Goal: Navigation & Orientation: Find specific page/section

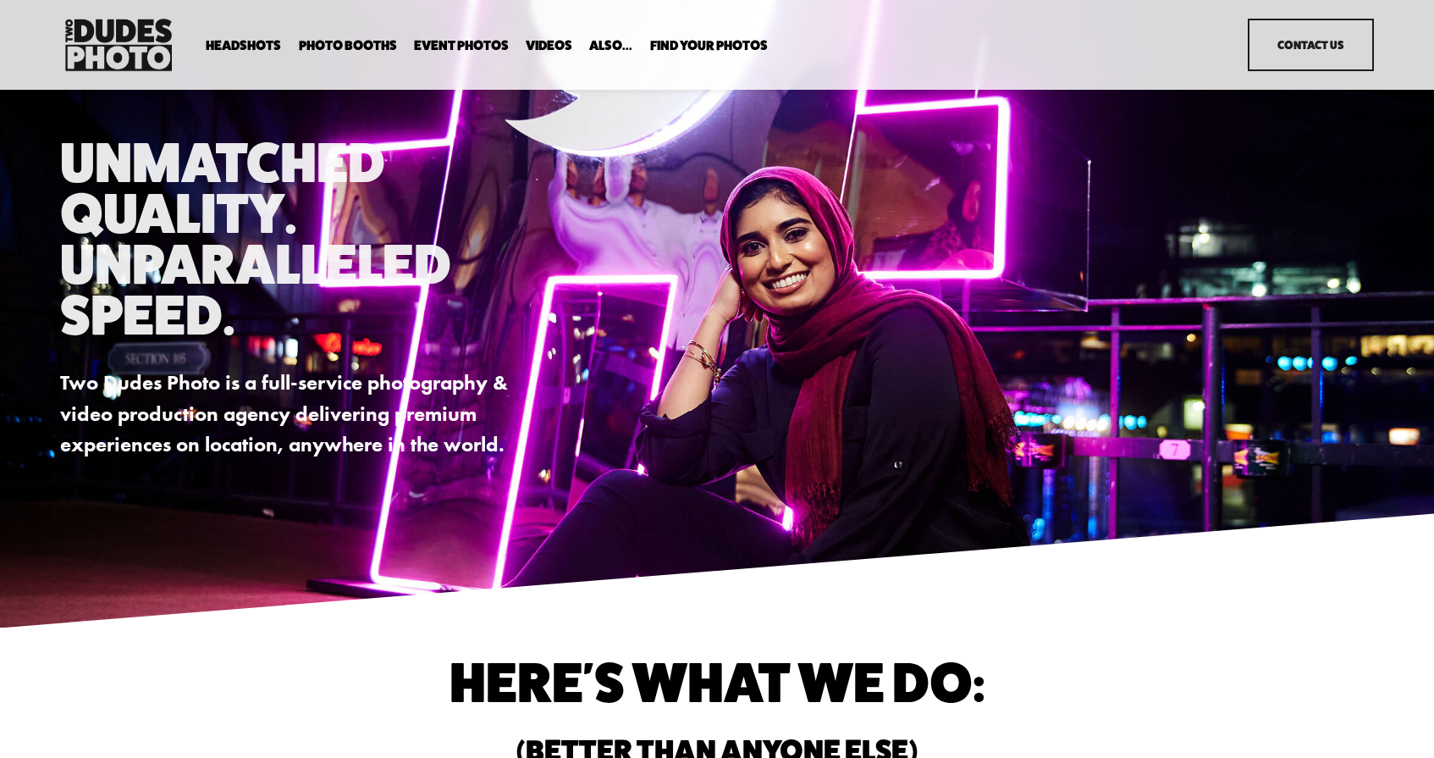
click at [246, 47] on span "Headshots" at bounding box center [243, 46] width 75 height 14
click at [0, 0] on span "Expo Headshots" at bounding box center [0, 0] width 0 height 0
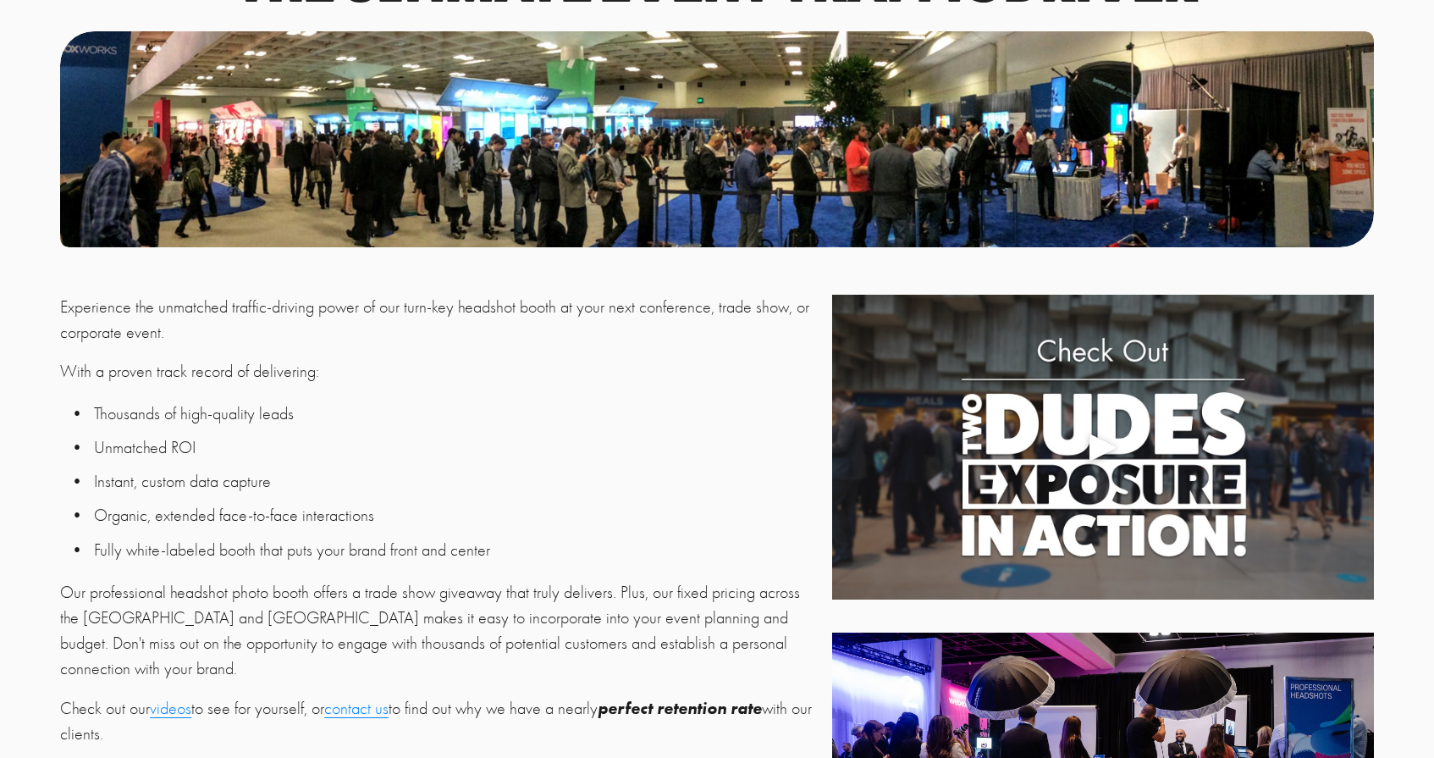
scroll to position [495, 0]
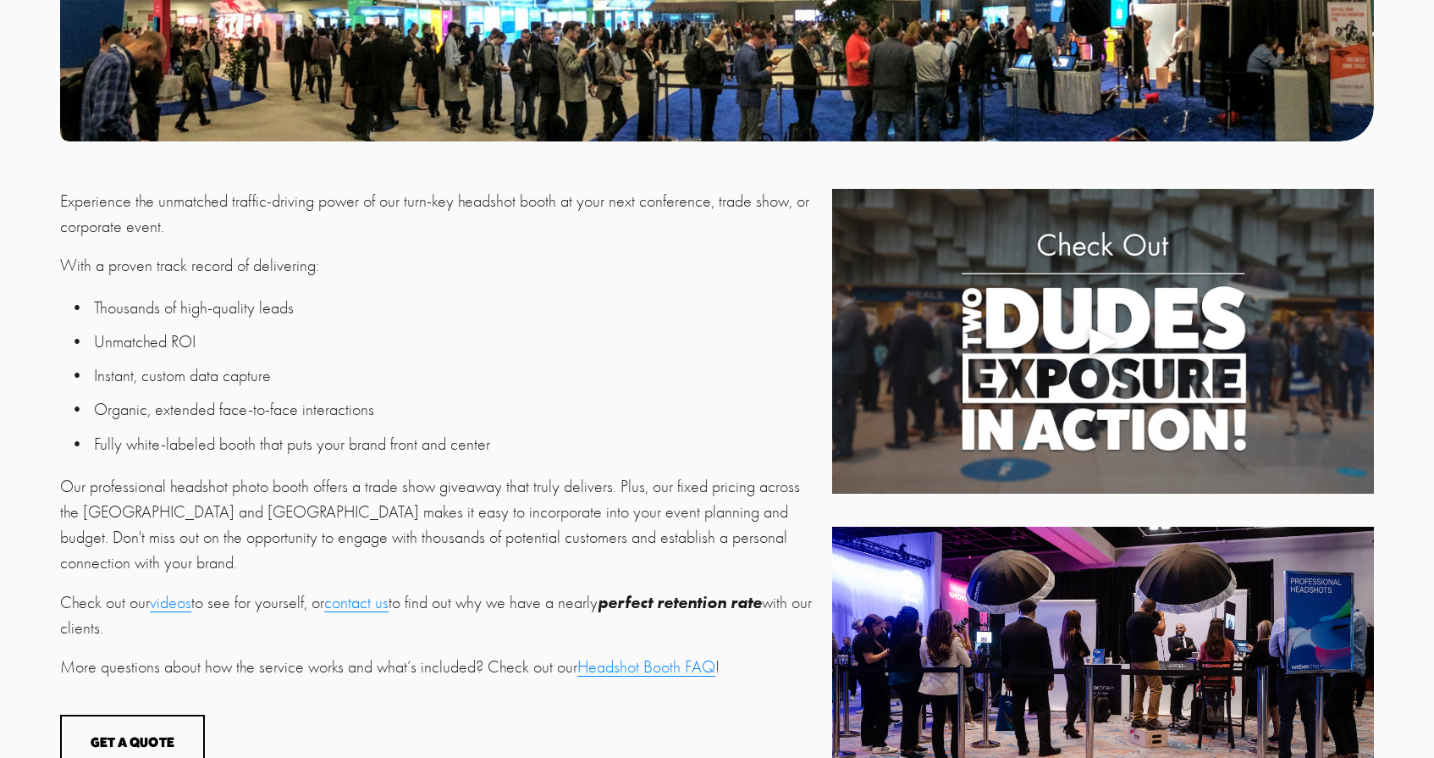
click at [1106, 340] on div "Play" at bounding box center [1103, 341] width 41 height 41
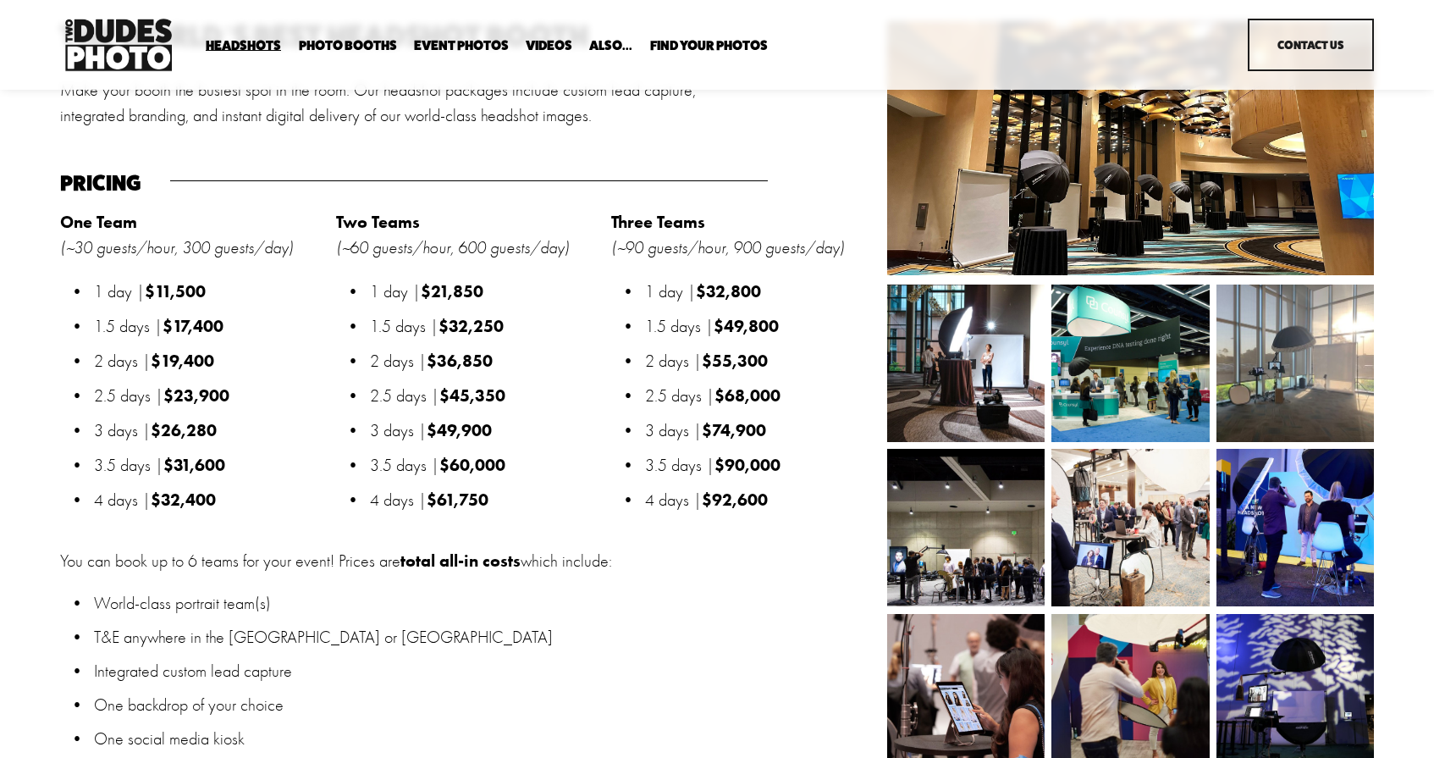
scroll to position [1627, 0]
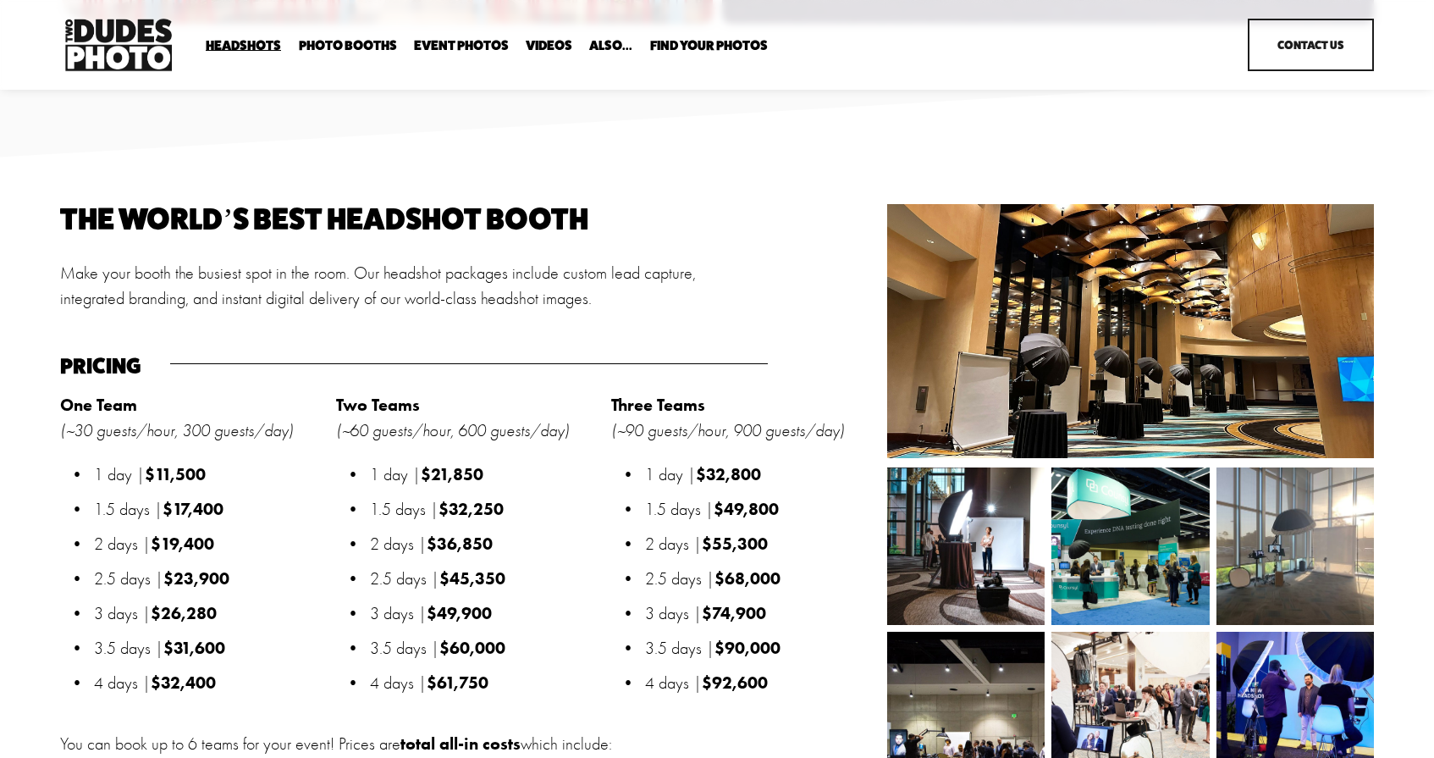
click at [473, 49] on link "Event Photos" at bounding box center [461, 45] width 95 height 16
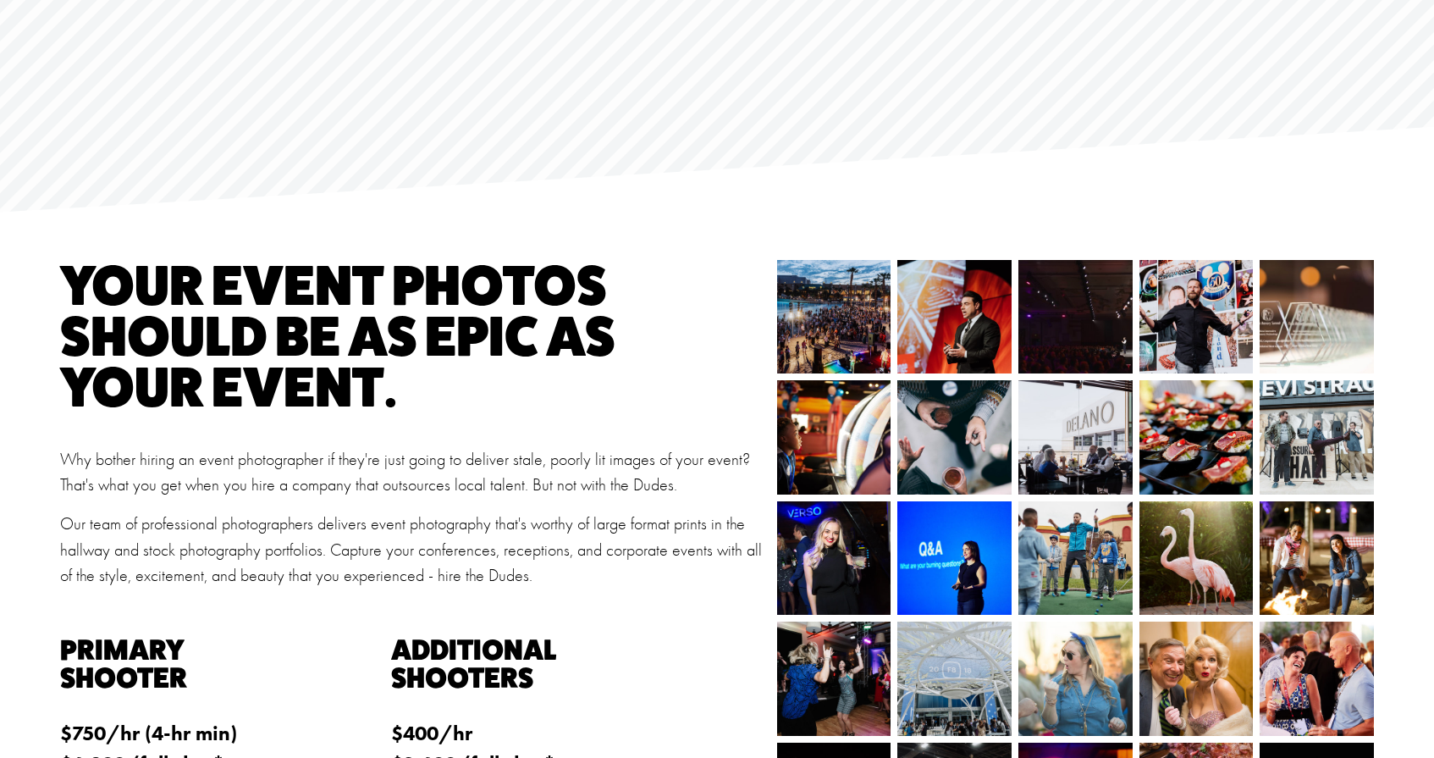
scroll to position [114, 0]
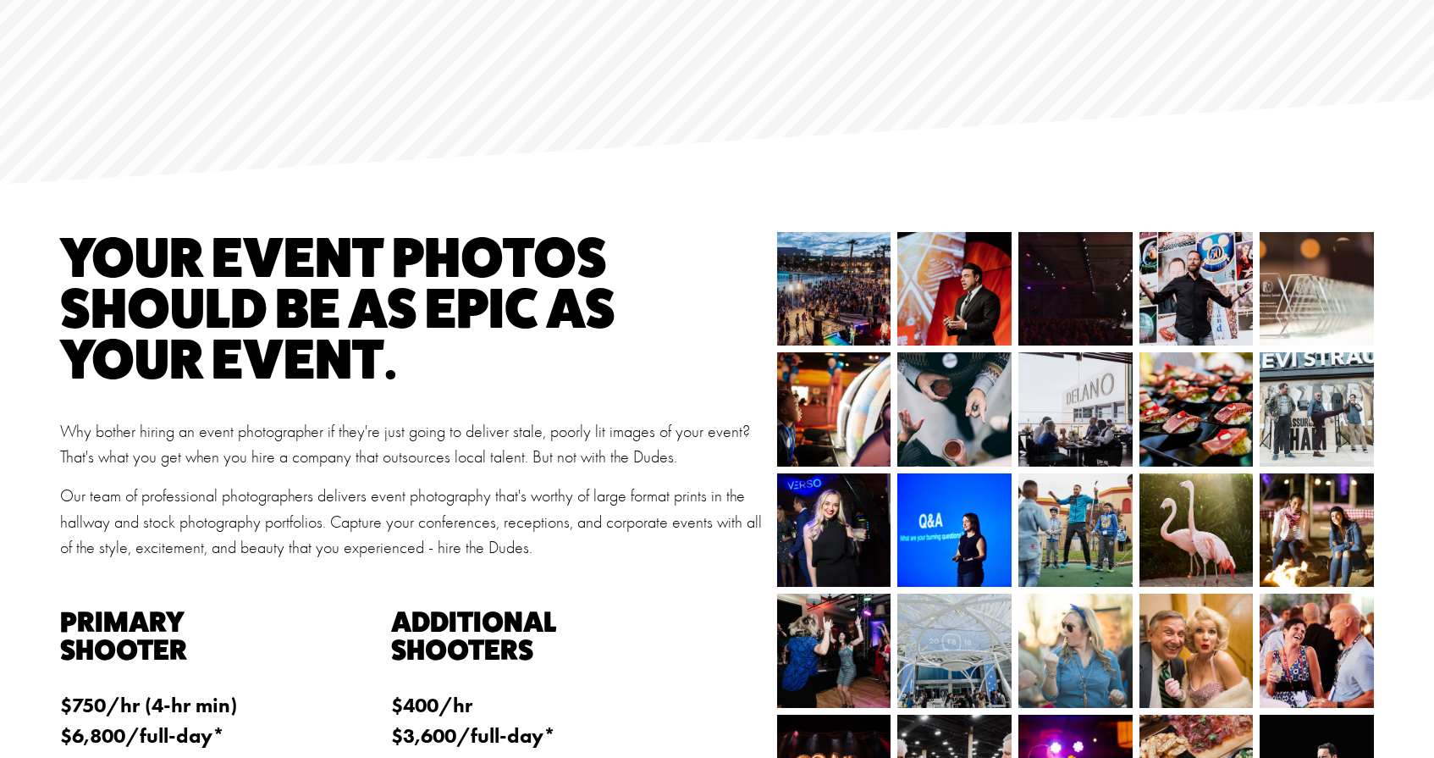
click at [822, 277] on img at bounding box center [816, 289] width 171 height 114
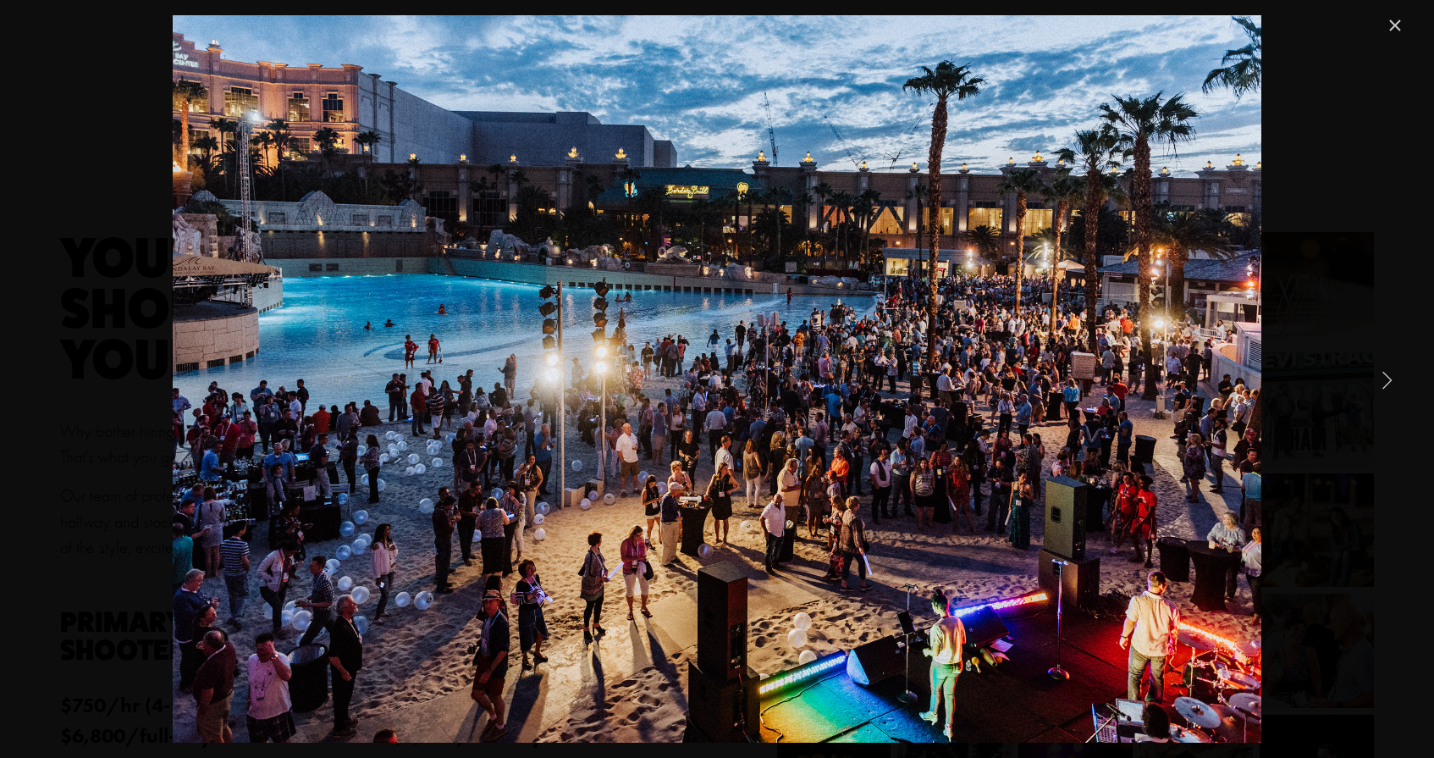
click at [1370, 376] on link "Next Item" at bounding box center [1386, 379] width 37 height 37
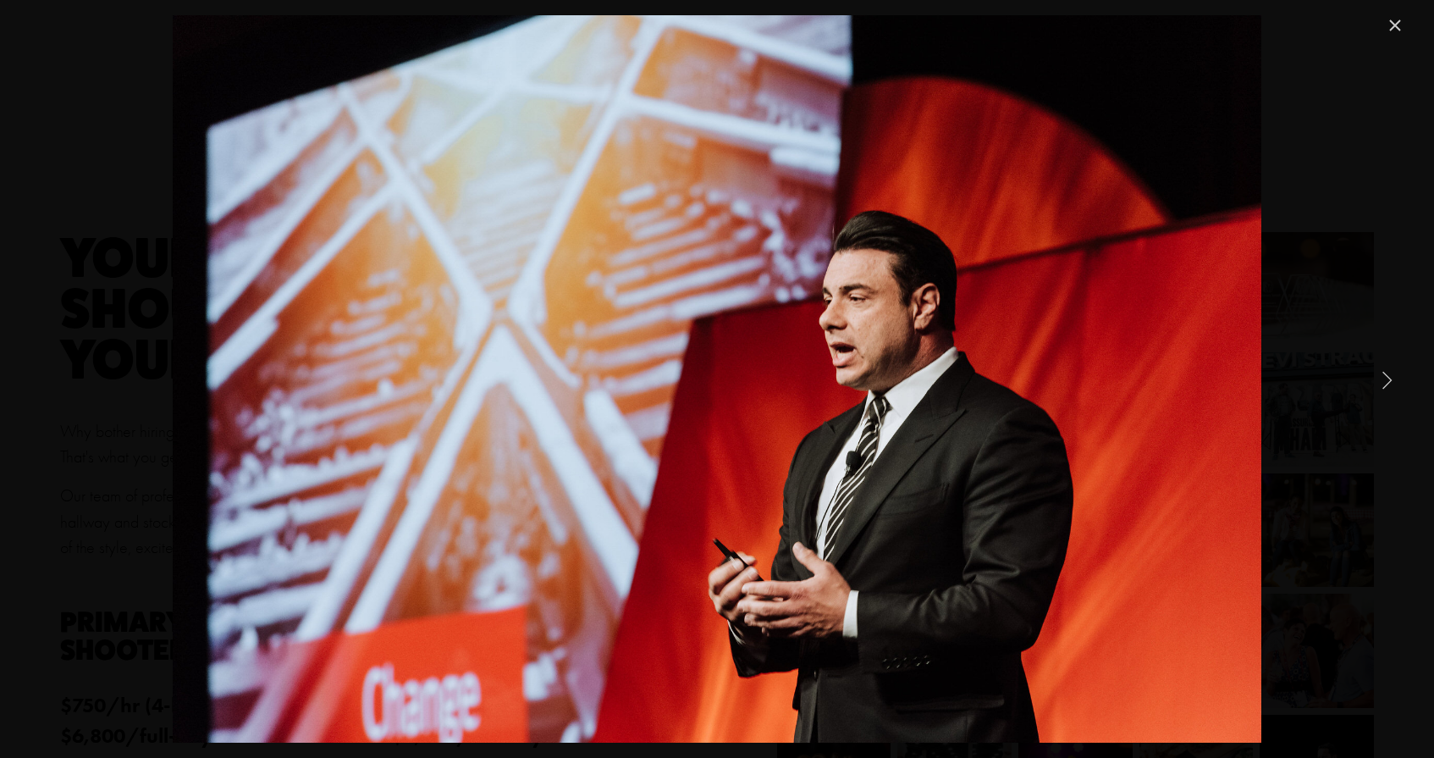
click at [1382, 378] on link "Next Item" at bounding box center [1386, 379] width 37 height 37
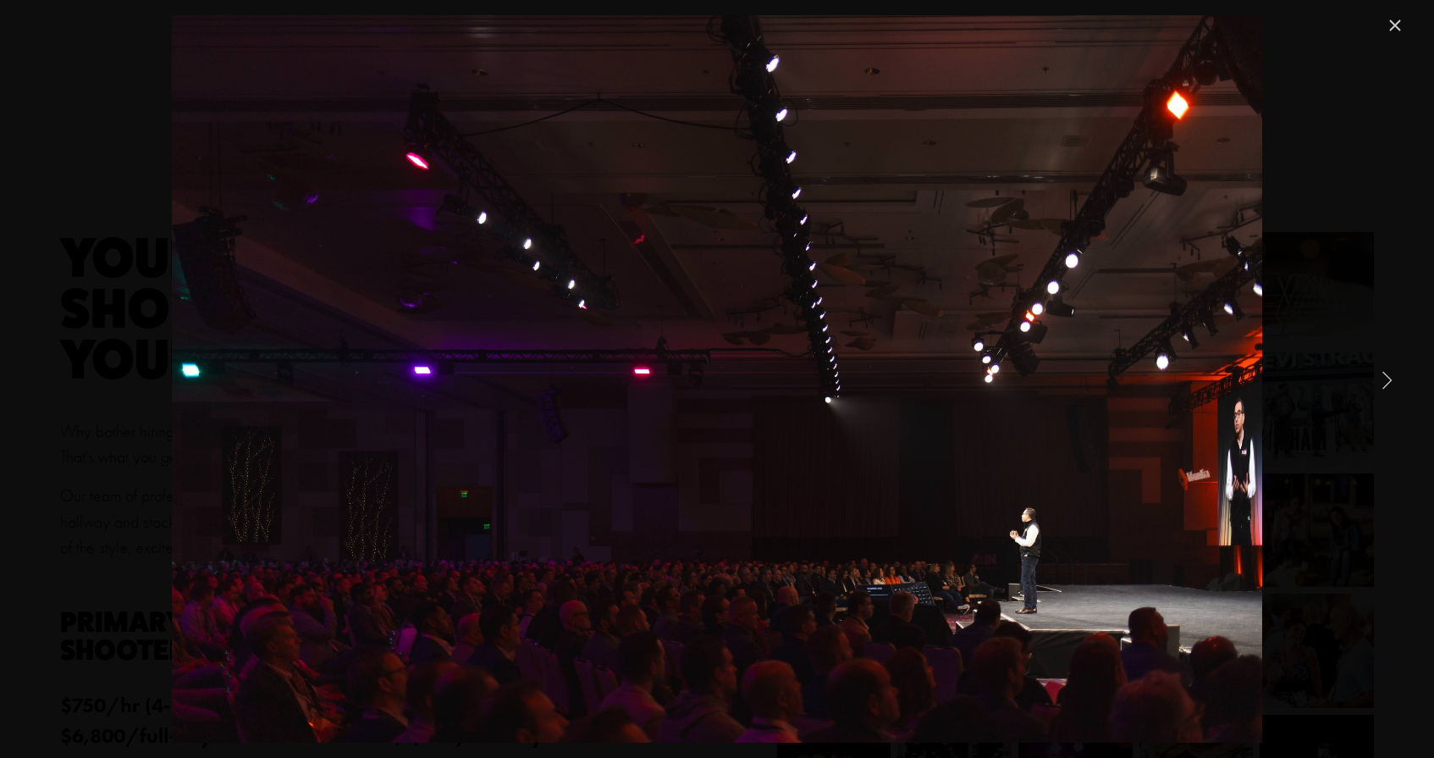
click at [1382, 378] on link "Next Item" at bounding box center [1386, 379] width 37 height 37
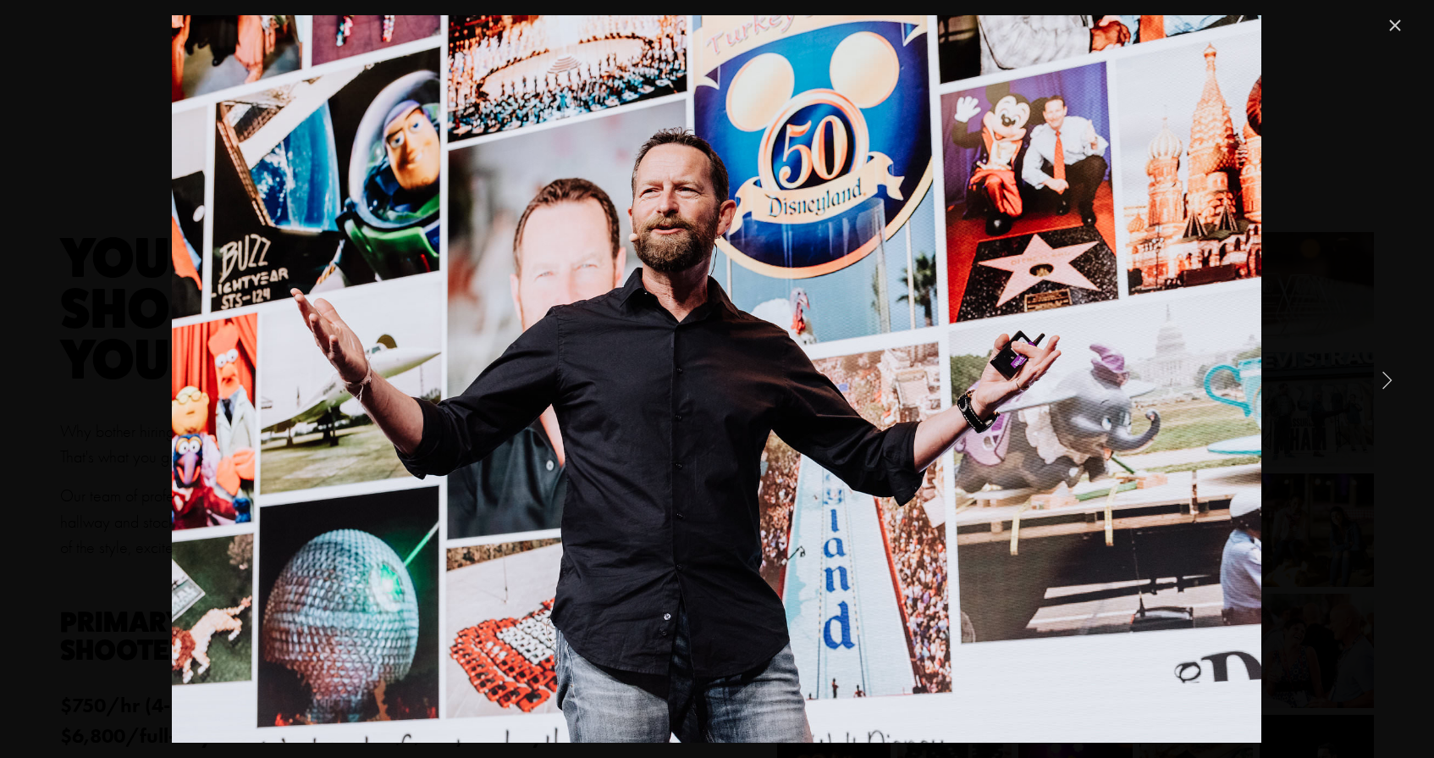
click at [1382, 378] on link "Next Item" at bounding box center [1386, 379] width 37 height 37
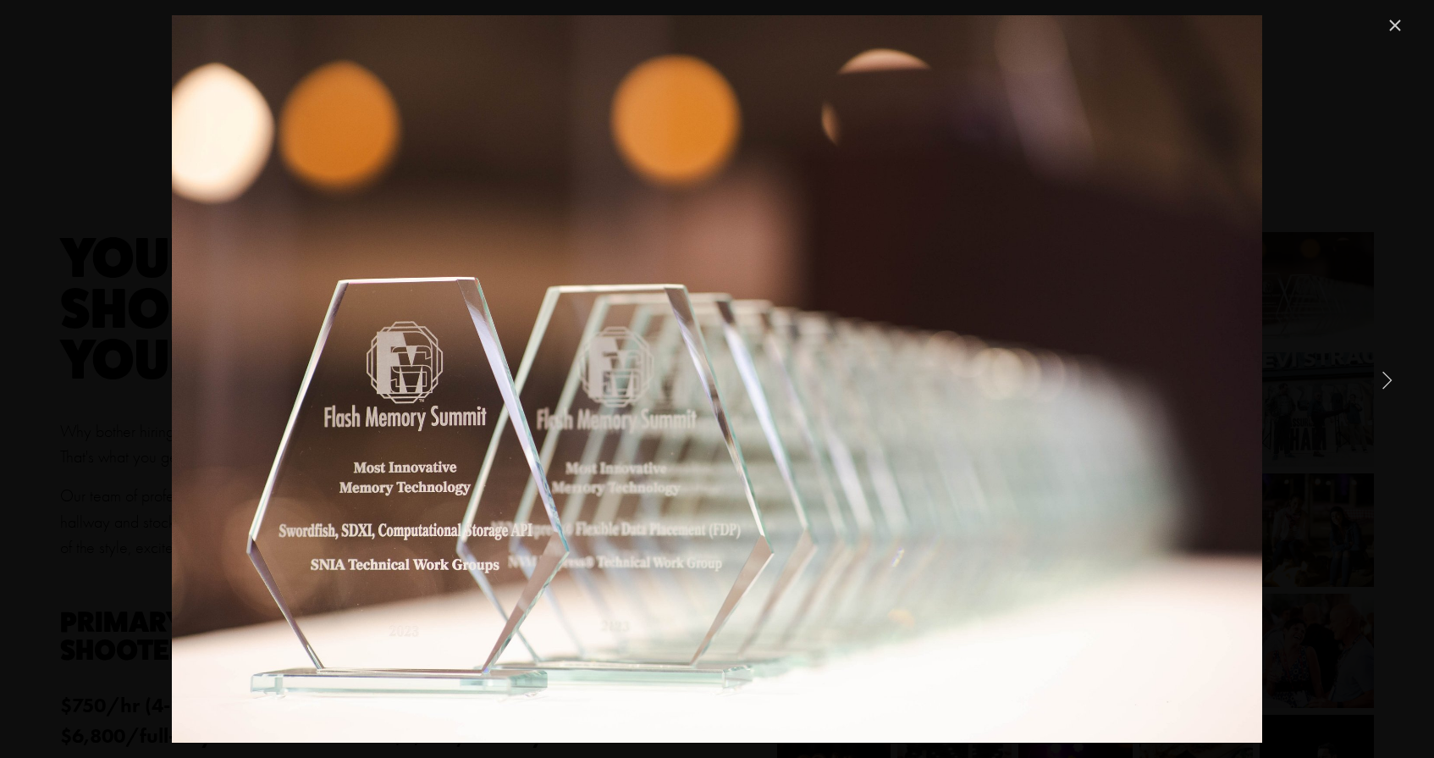
click at [1382, 378] on link "Next Item" at bounding box center [1386, 379] width 37 height 37
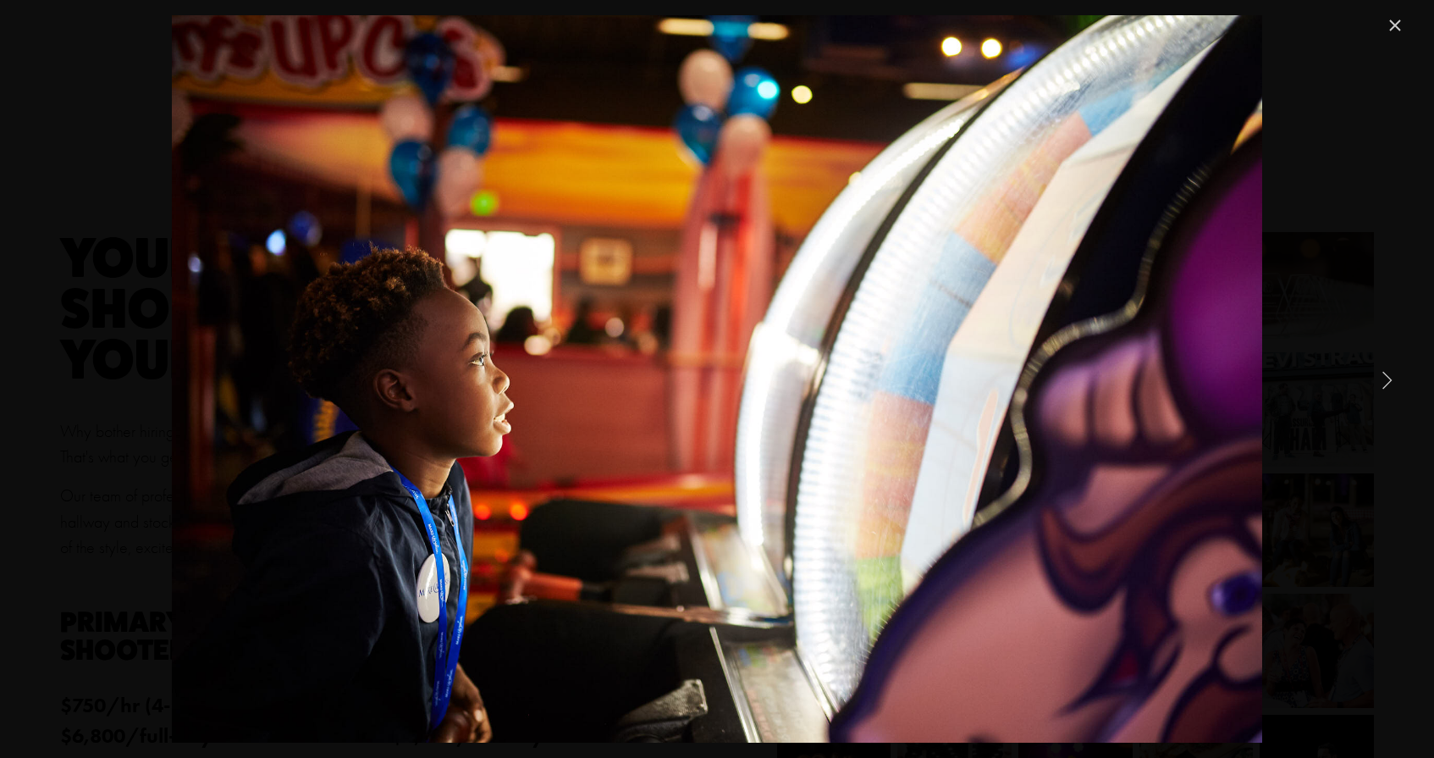
click at [1382, 378] on link "Next Item" at bounding box center [1386, 379] width 37 height 37
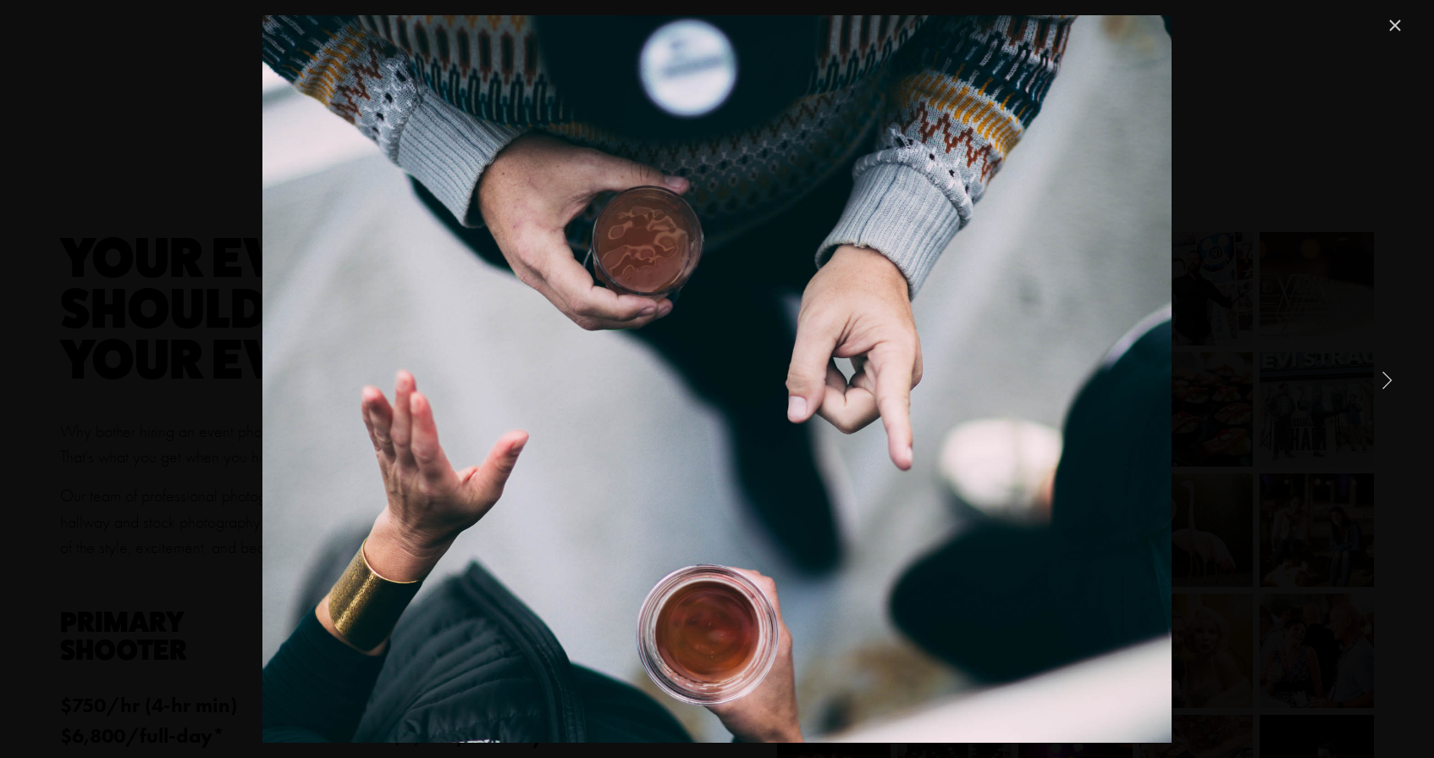
click at [1382, 378] on link "Next Item" at bounding box center [1386, 379] width 37 height 37
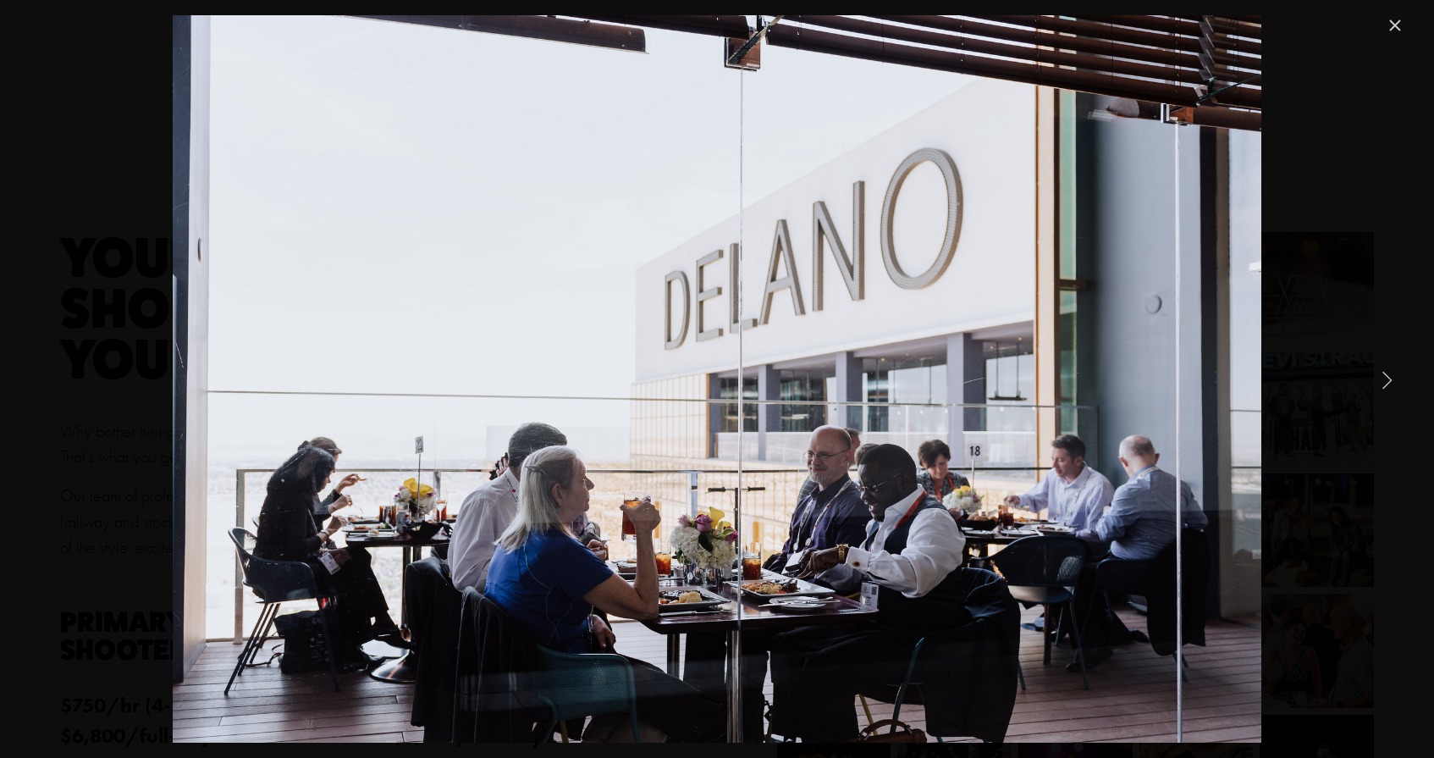
click at [1382, 378] on link "Next Item" at bounding box center [1386, 379] width 37 height 37
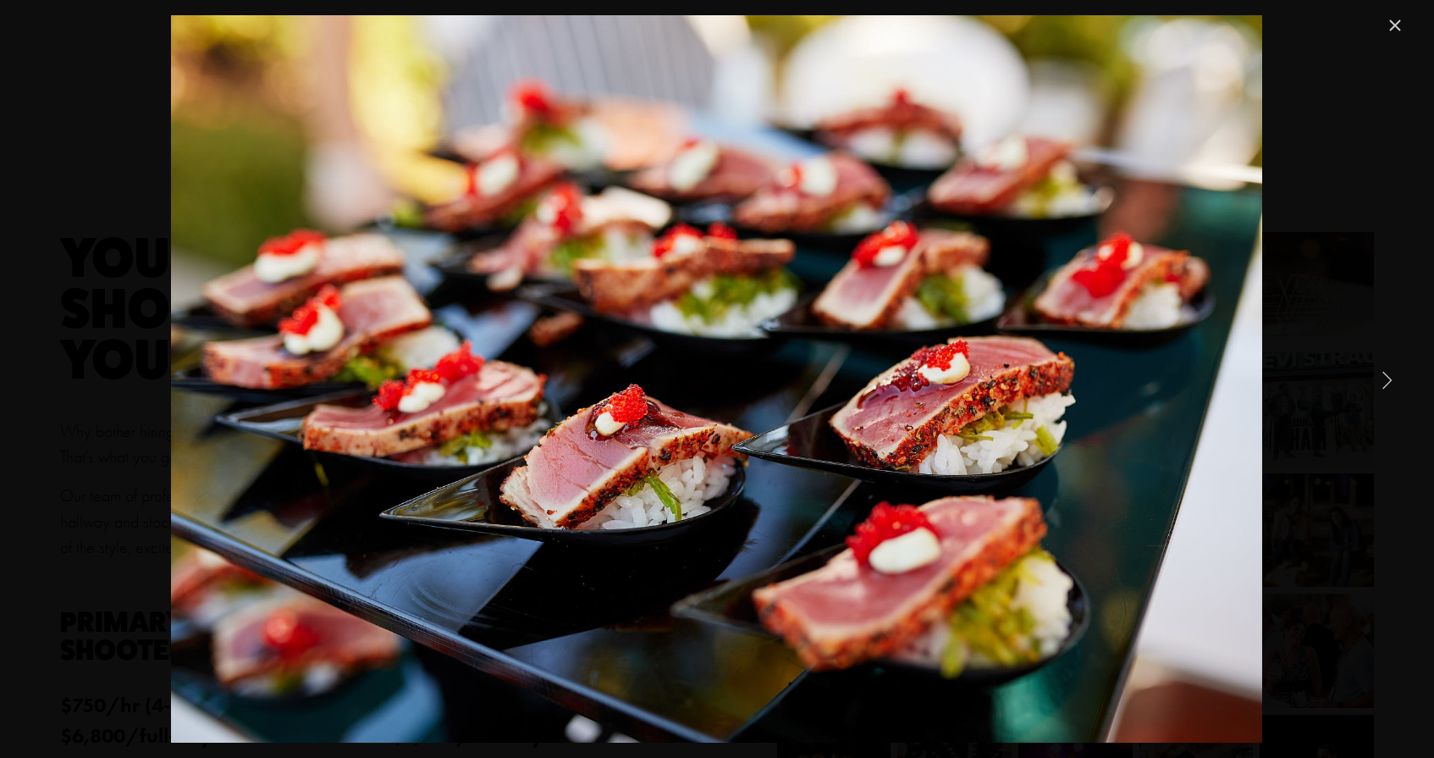
click at [1382, 378] on link "Next Item" at bounding box center [1386, 379] width 37 height 37
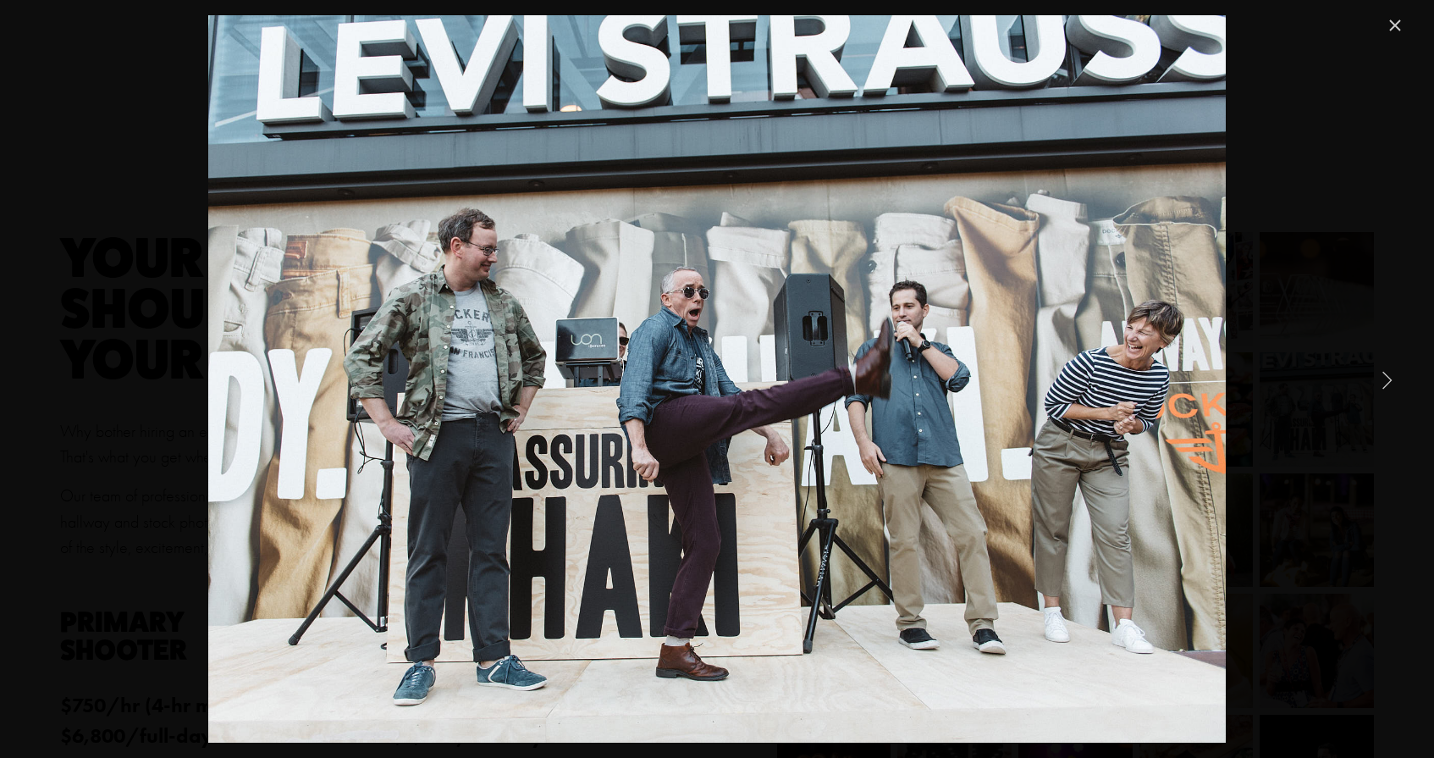
click at [1382, 378] on link "Next Item" at bounding box center [1386, 379] width 37 height 37
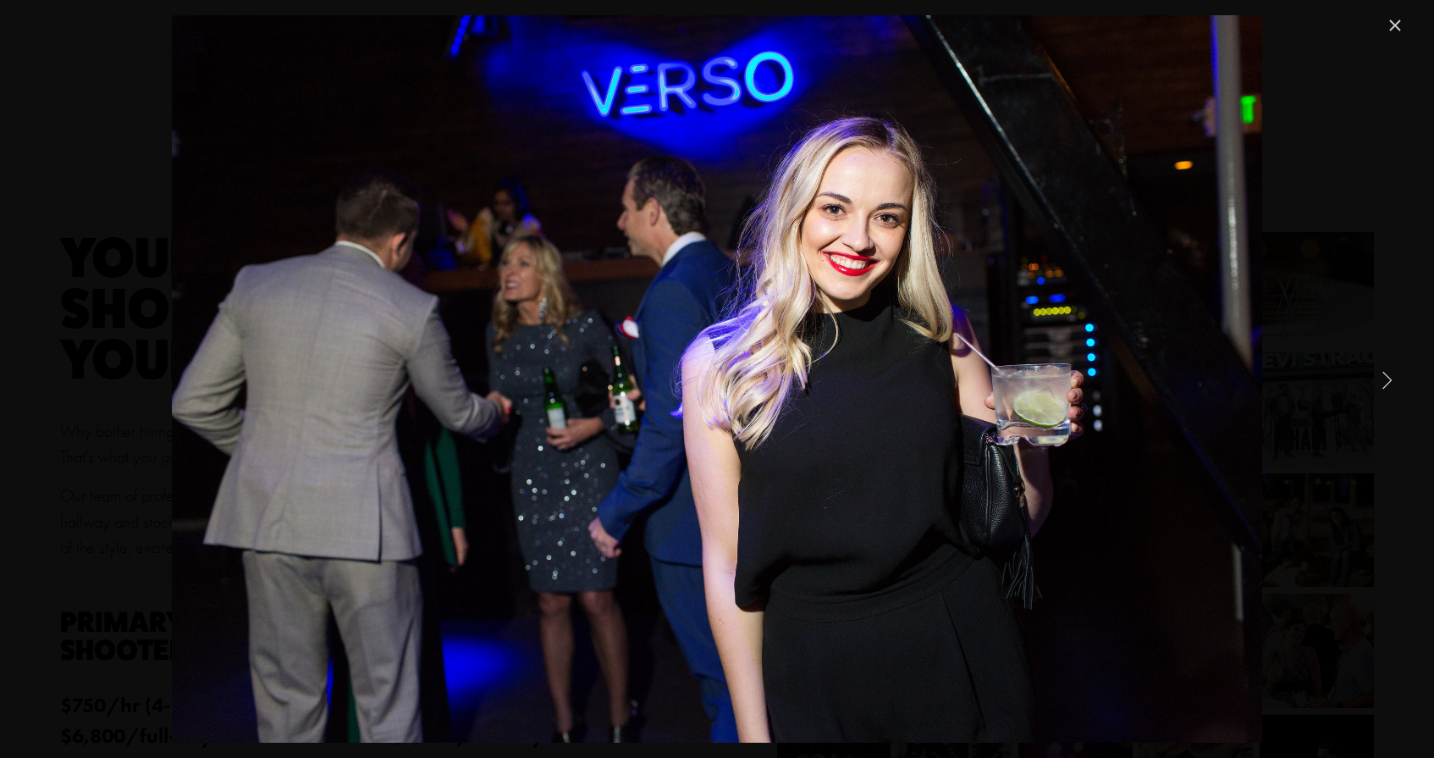
click at [1382, 378] on link "Next Item" at bounding box center [1386, 379] width 37 height 37
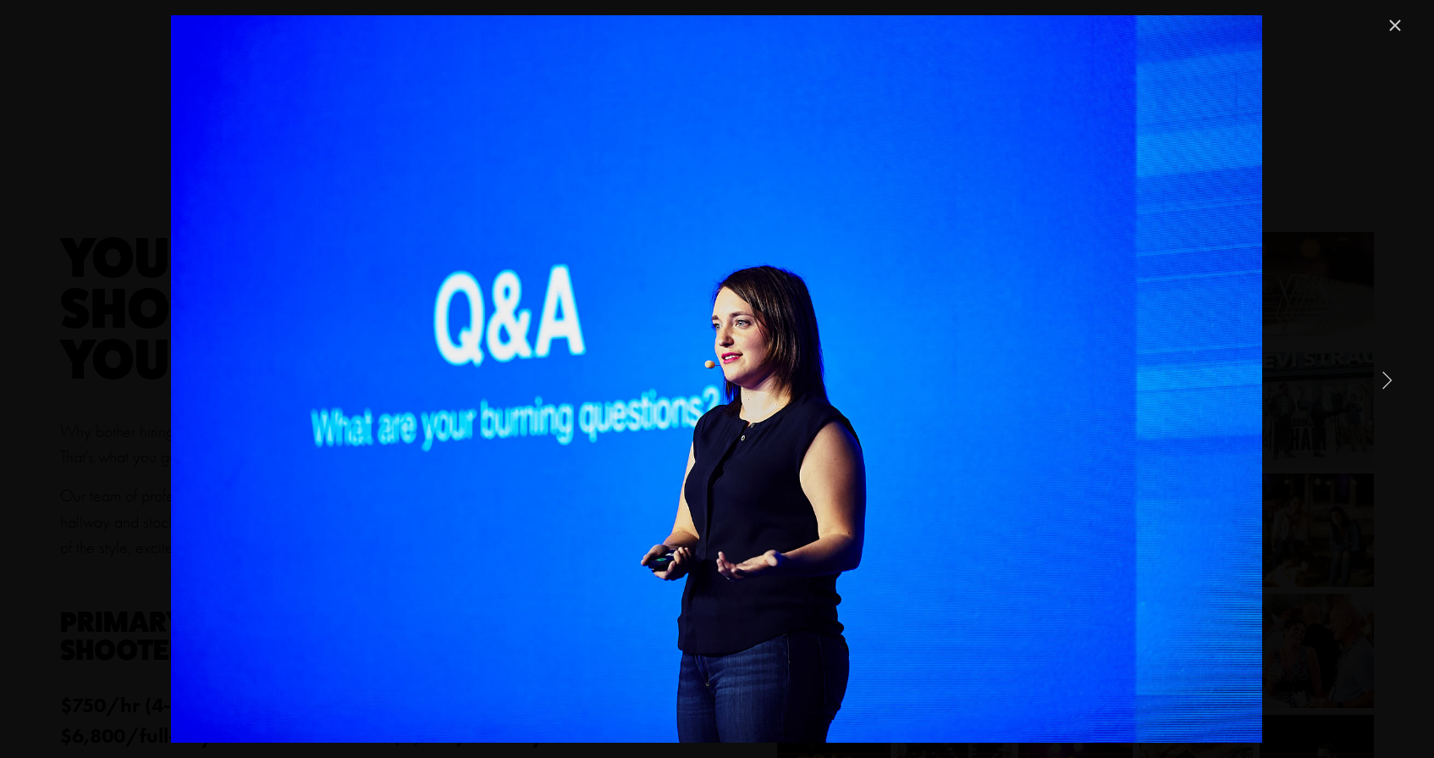
click at [1382, 378] on link "Next Item" at bounding box center [1386, 379] width 37 height 37
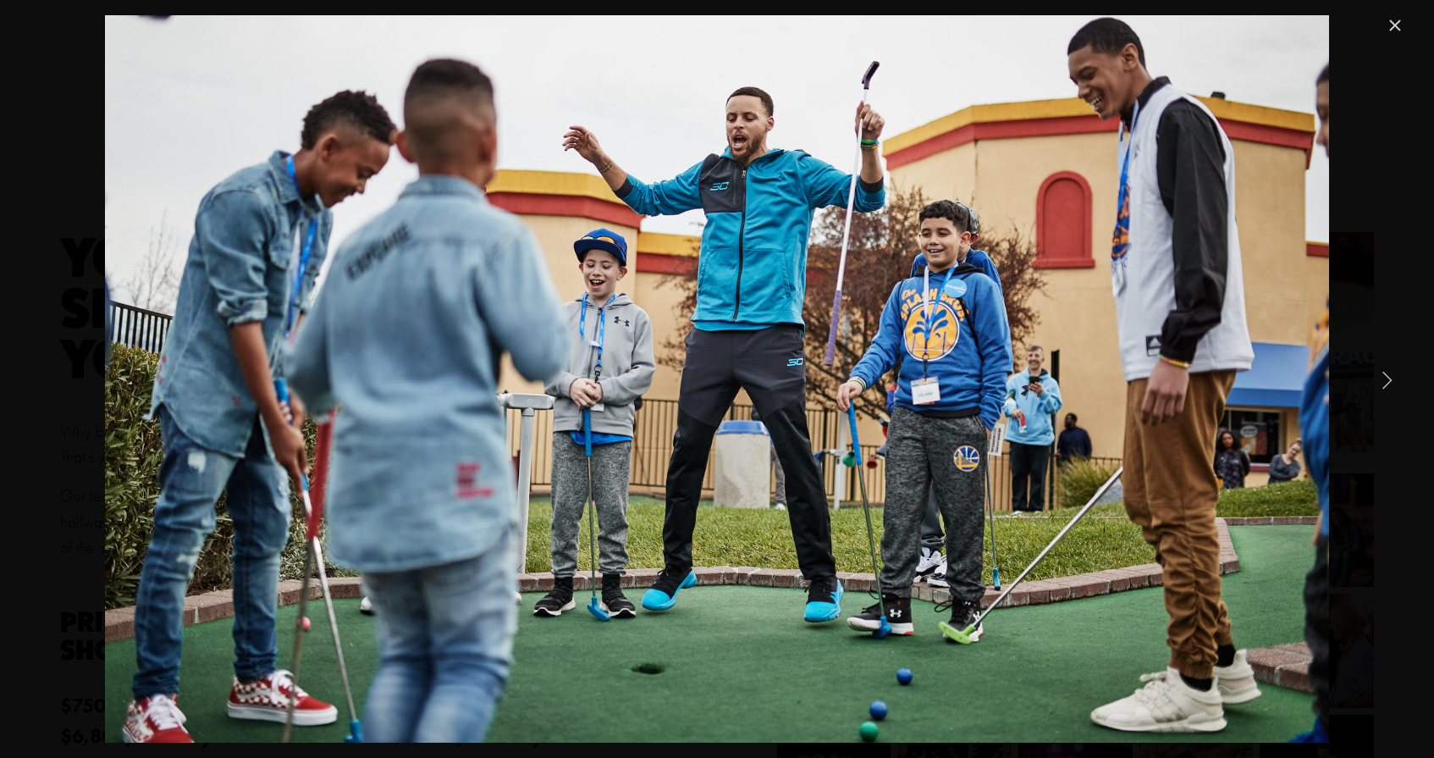
click at [1394, 376] on link "Next Item" at bounding box center [1386, 379] width 37 height 37
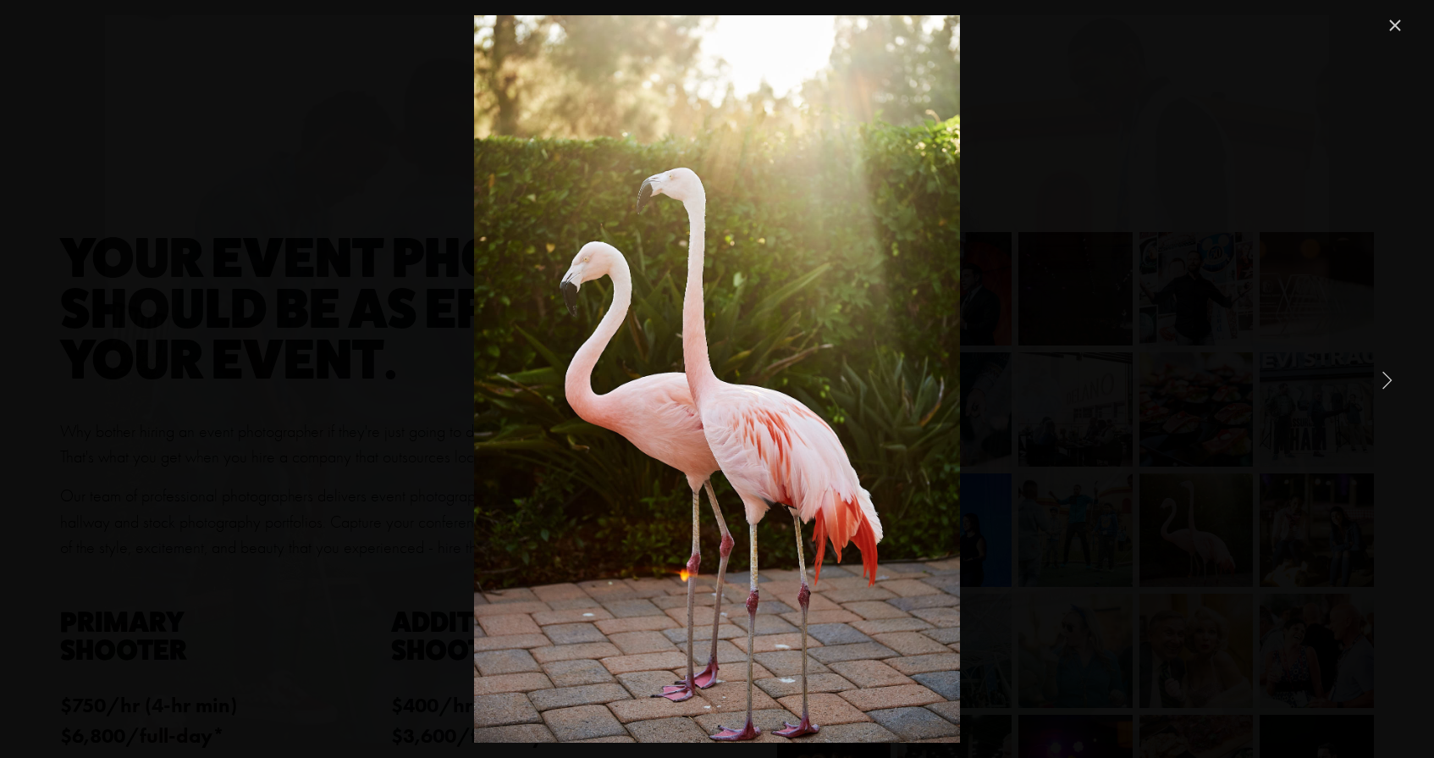
click at [1394, 376] on link "Next Item" at bounding box center [1386, 379] width 37 height 37
click at [1392, 29] on link "Close" at bounding box center [1395, 25] width 20 height 20
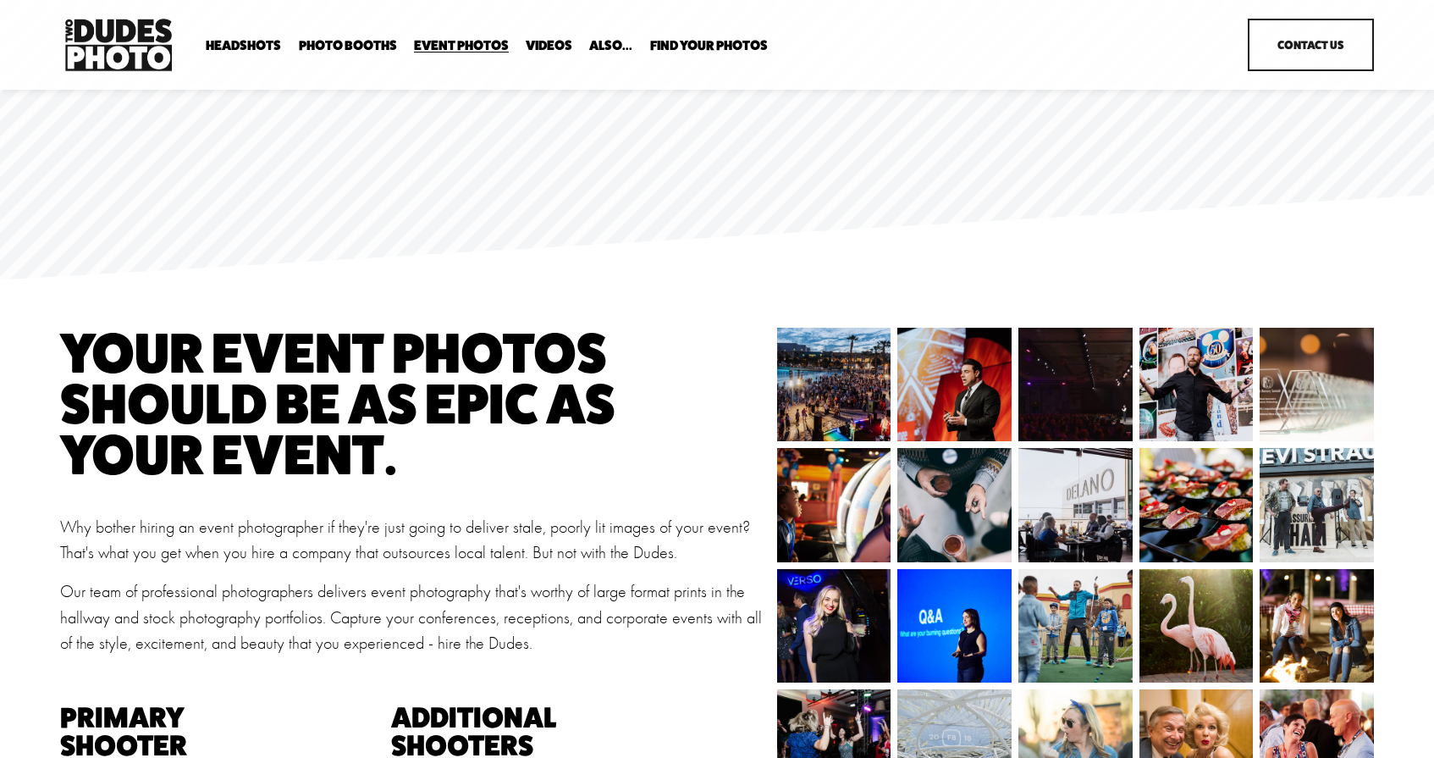
scroll to position [0, 0]
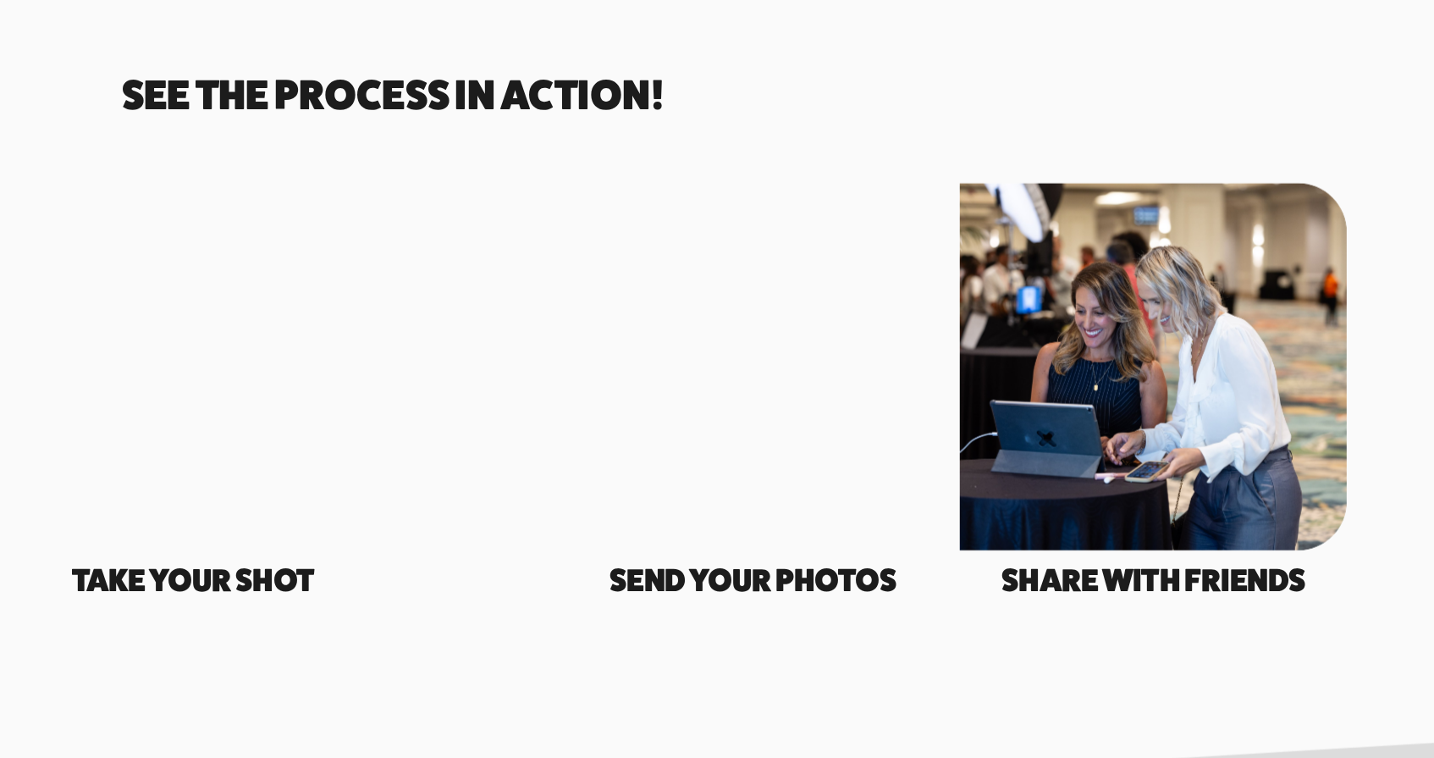
scroll to position [2907, 0]
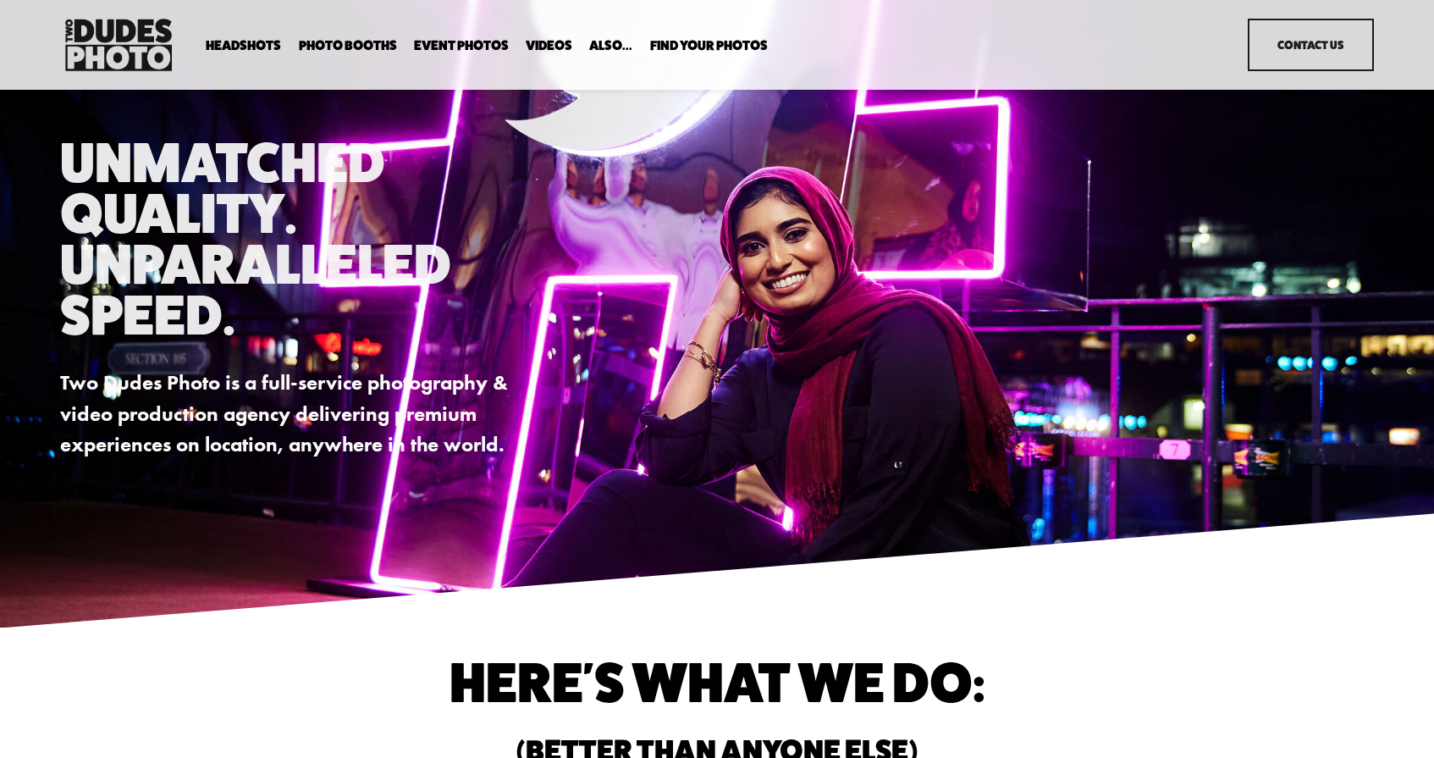
click at [567, 49] on link "Videos" at bounding box center [549, 45] width 47 height 16
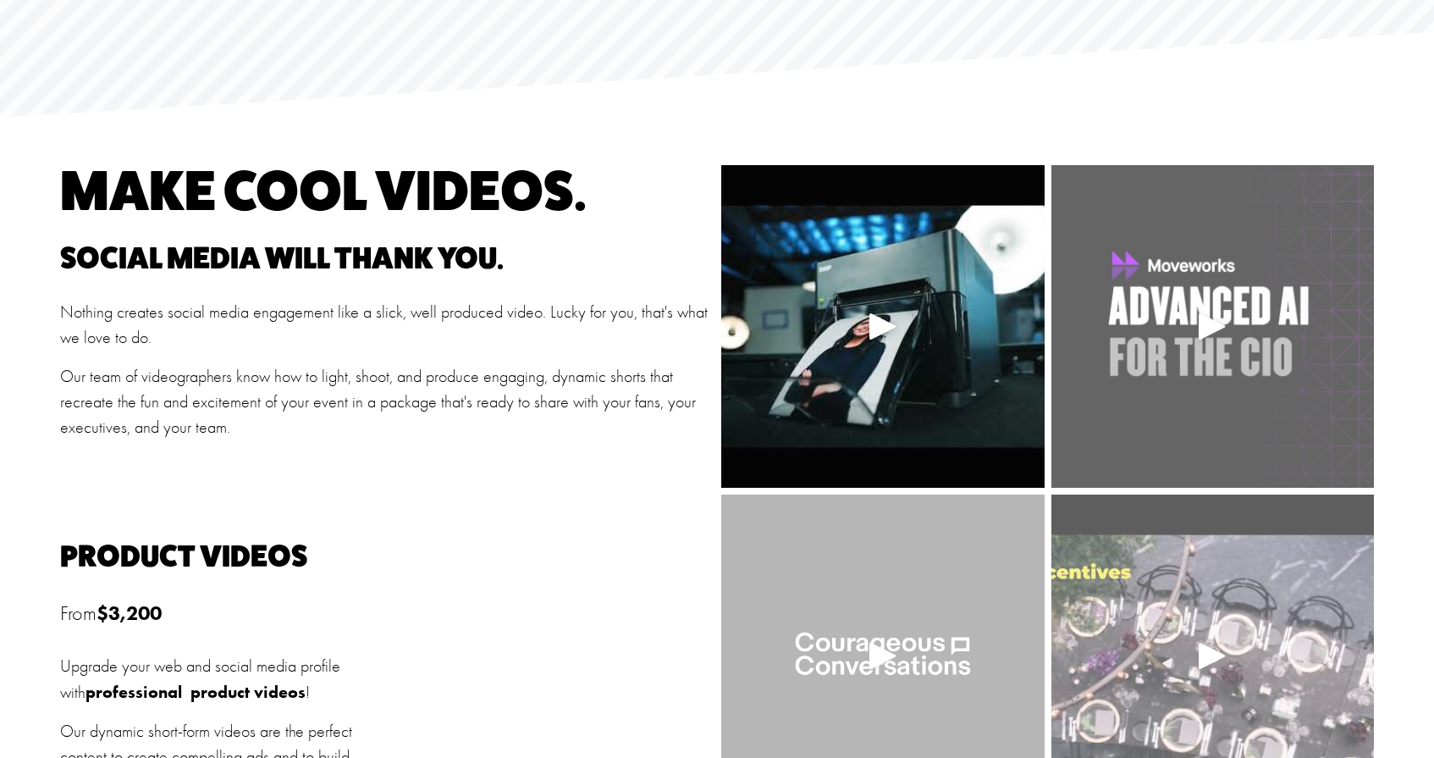
scroll to position [218, 0]
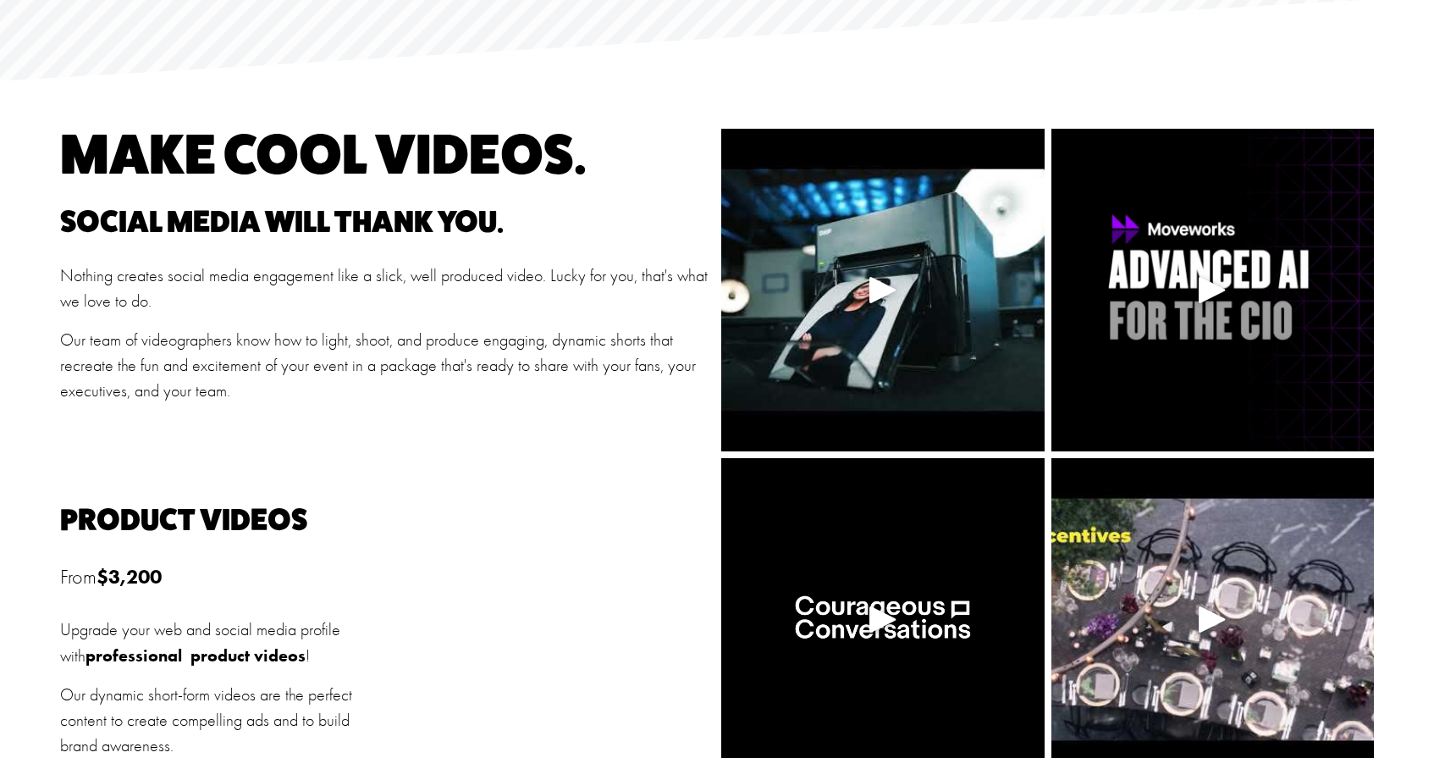
click at [877, 302] on div at bounding box center [883, 289] width 41 height 41
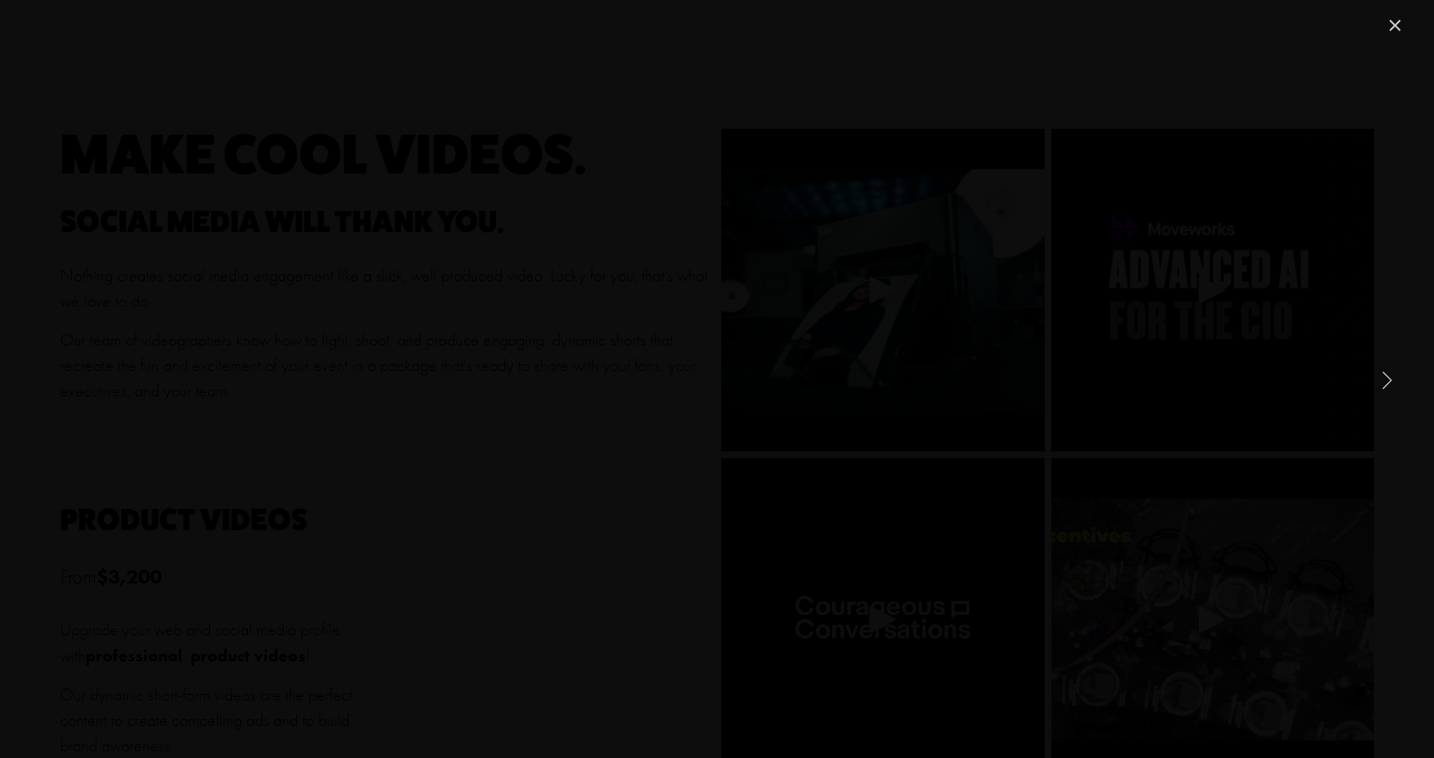
click at [1392, 25] on link "Close" at bounding box center [1395, 25] width 20 height 20
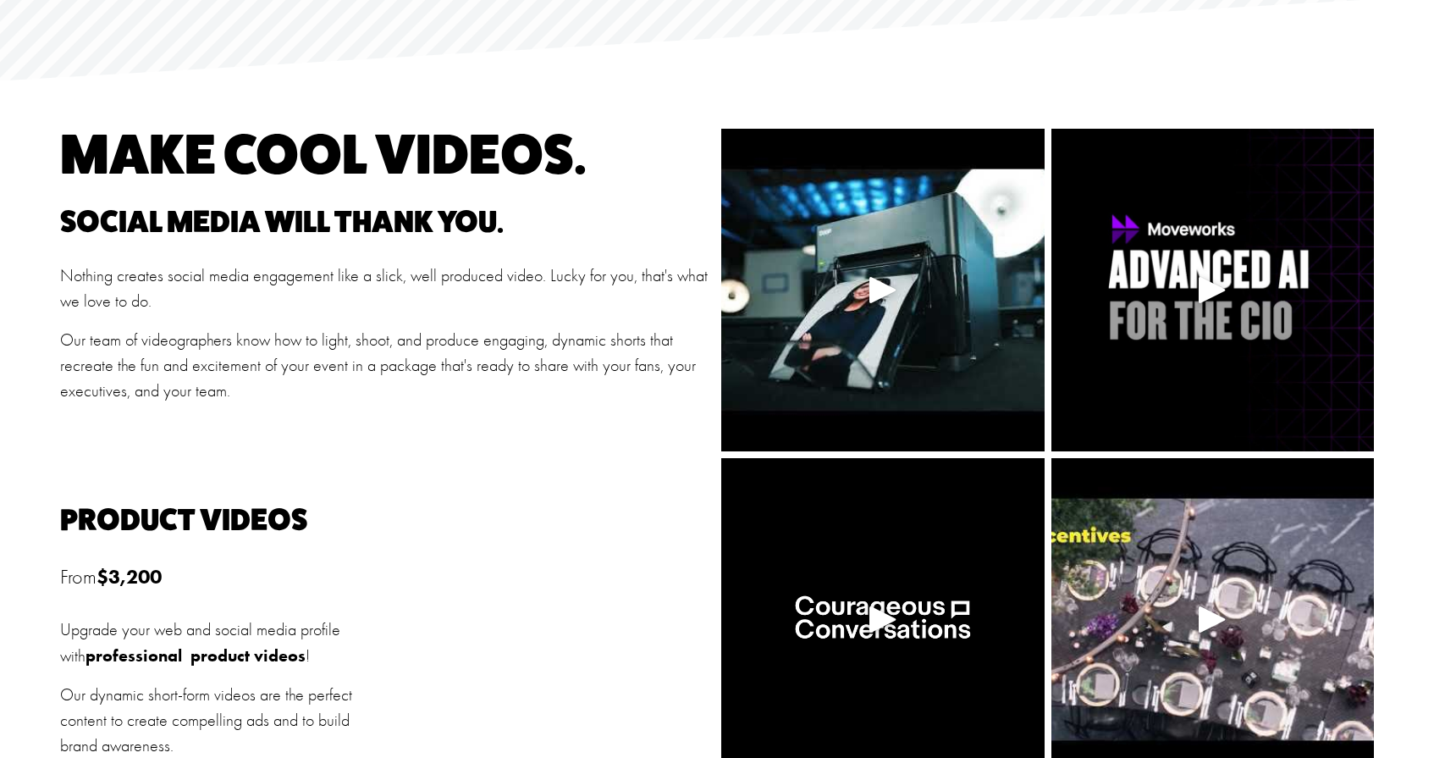
click at [1220, 285] on div at bounding box center [1212, 289] width 41 height 41
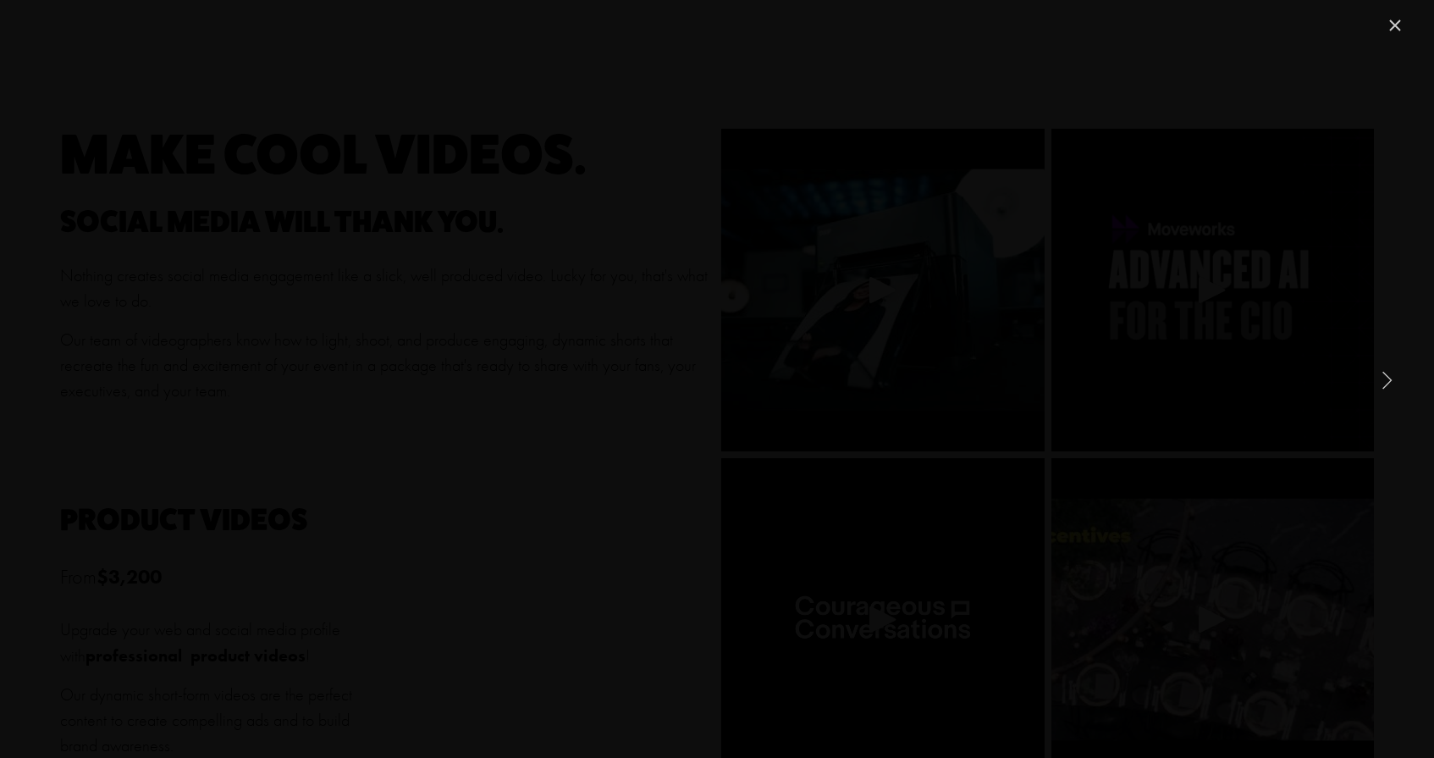
click at [1398, 25] on link "Close" at bounding box center [1395, 25] width 20 height 20
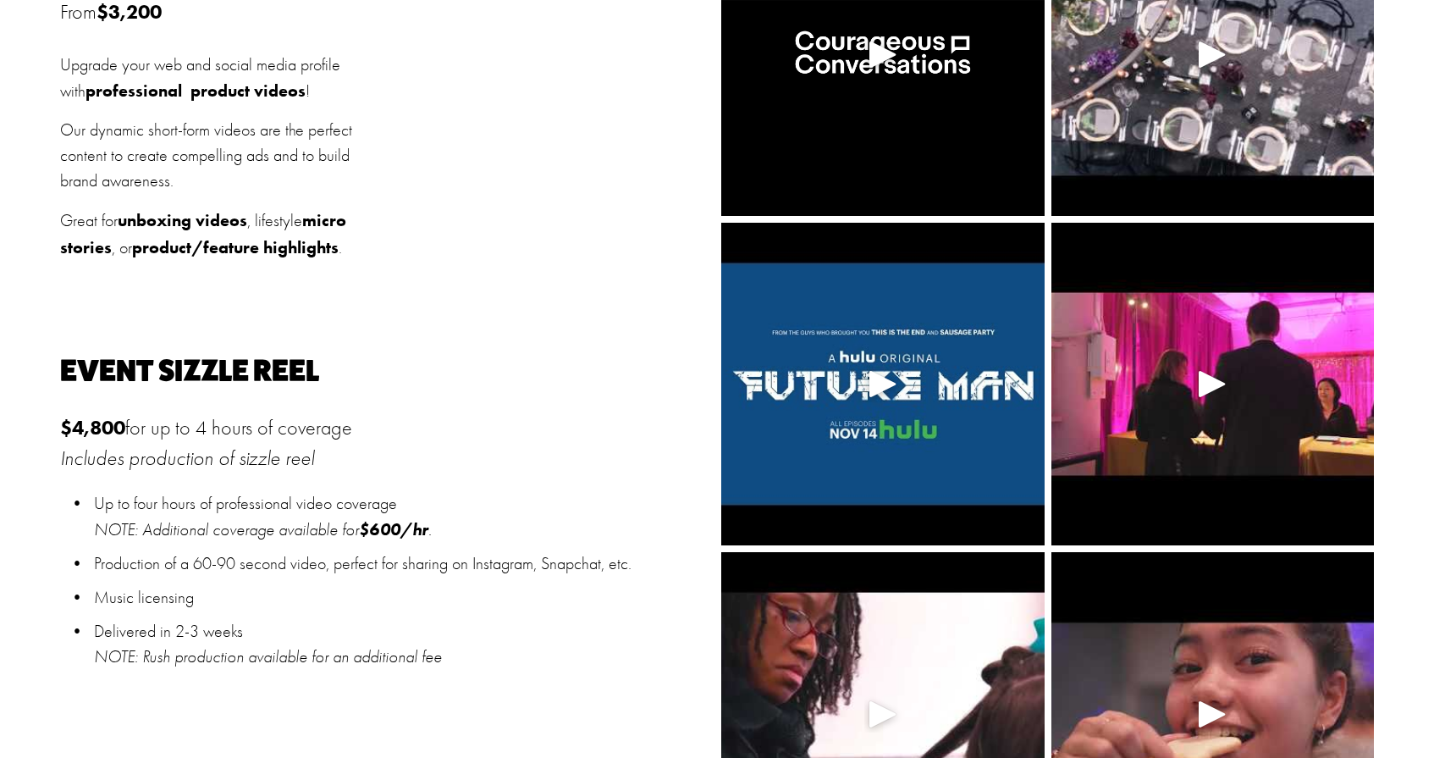
scroll to position [845, 0]
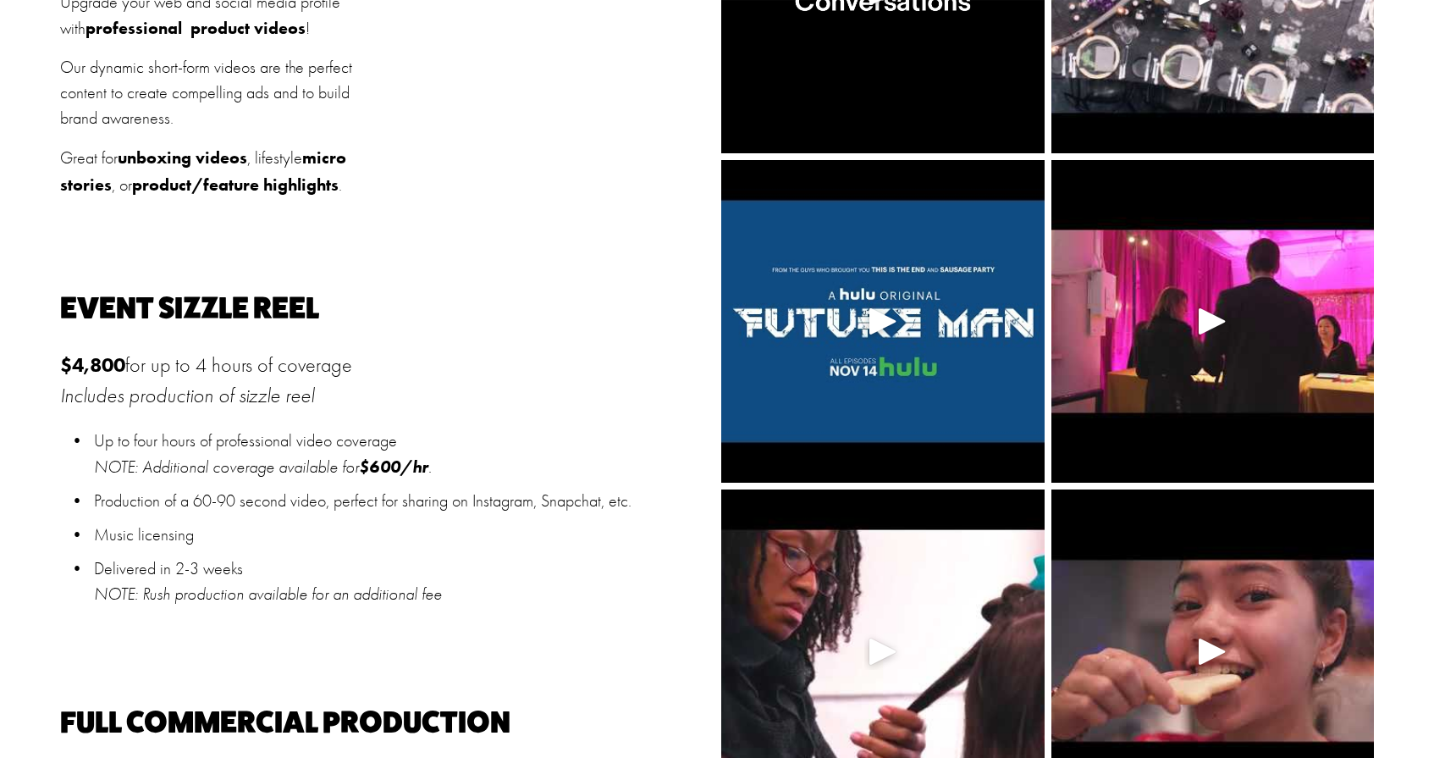
click at [903, 328] on div at bounding box center [882, 321] width 323 height 323
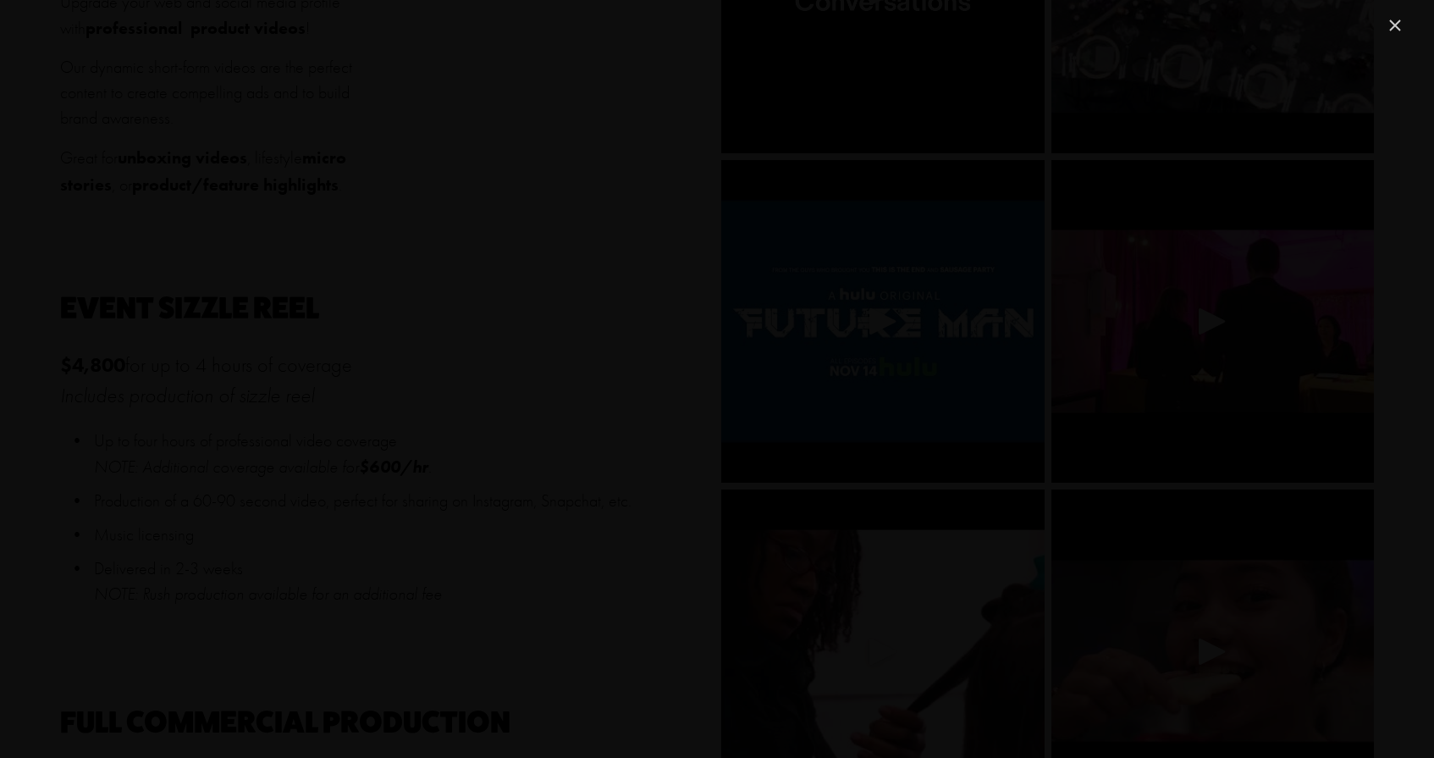
click at [1395, 29] on link "Close" at bounding box center [1395, 25] width 20 height 20
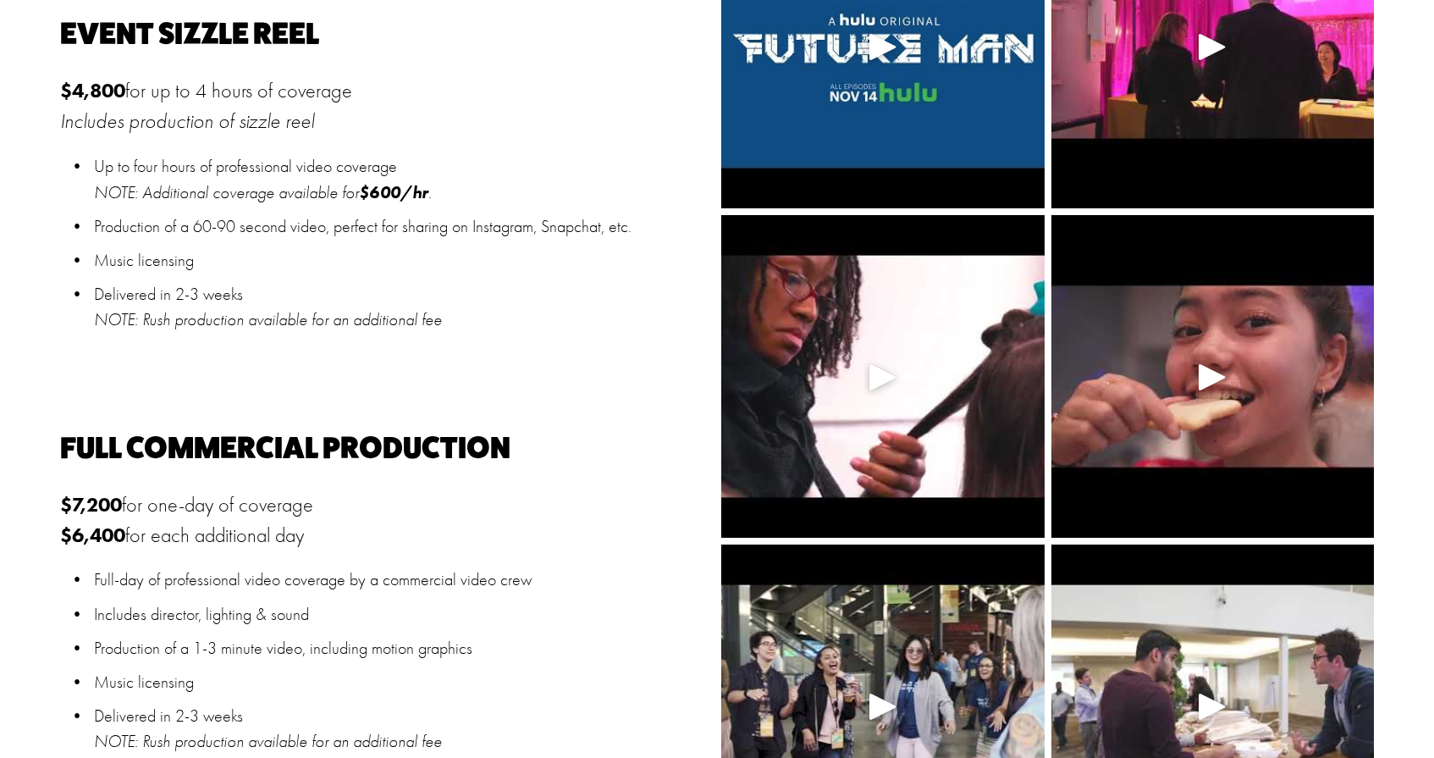
scroll to position [1284, 0]
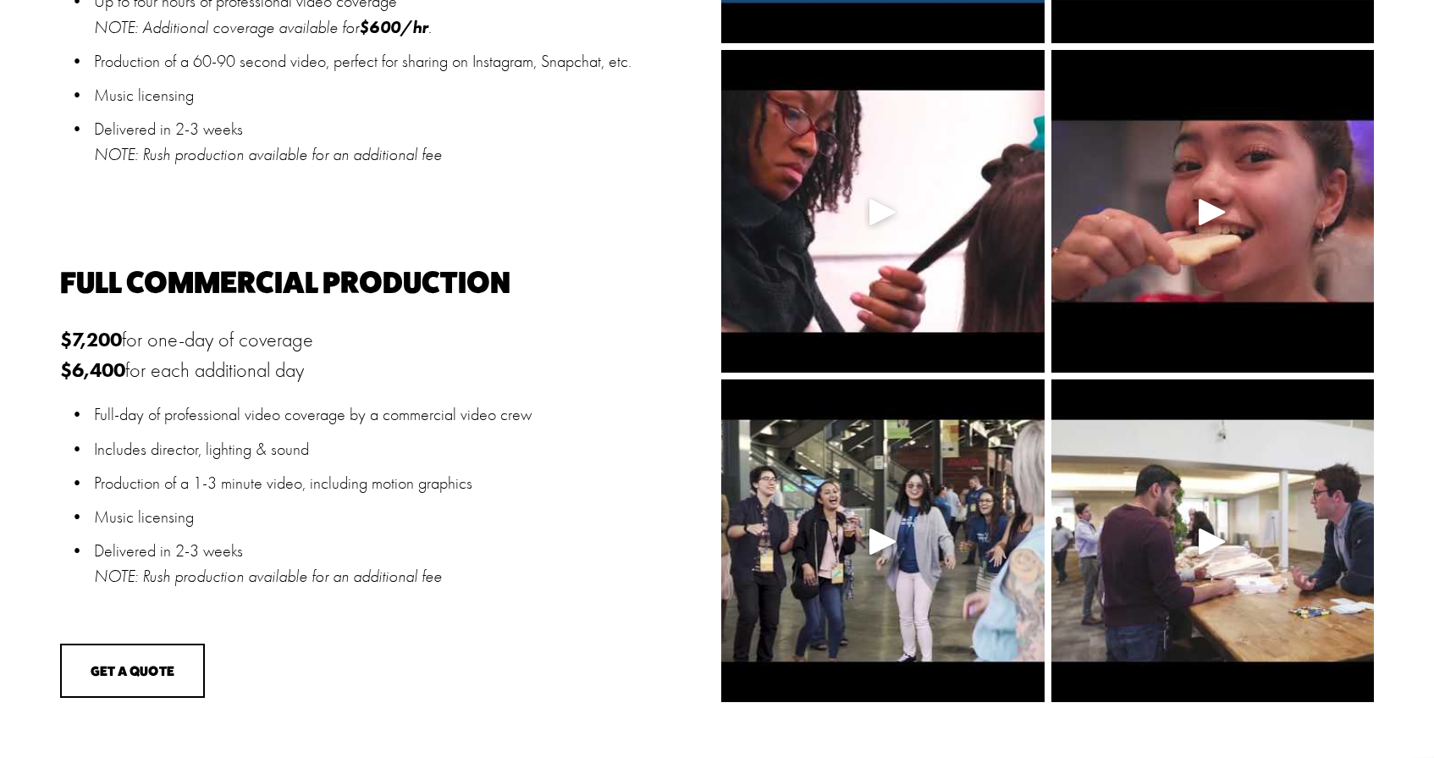
click at [1262, 233] on div at bounding box center [1212, 211] width 323 height 323
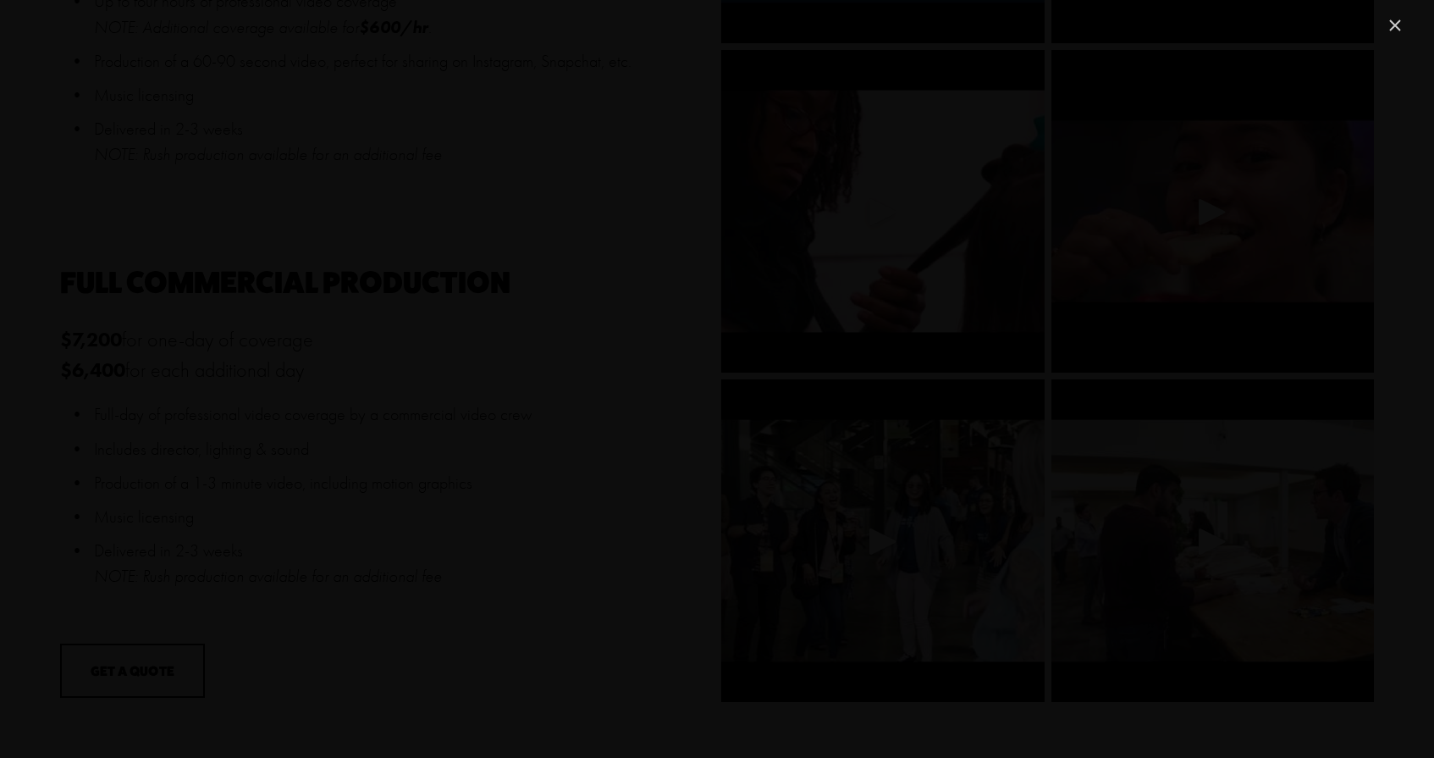
click at [1405, 25] on link "Close" at bounding box center [1395, 25] width 20 height 20
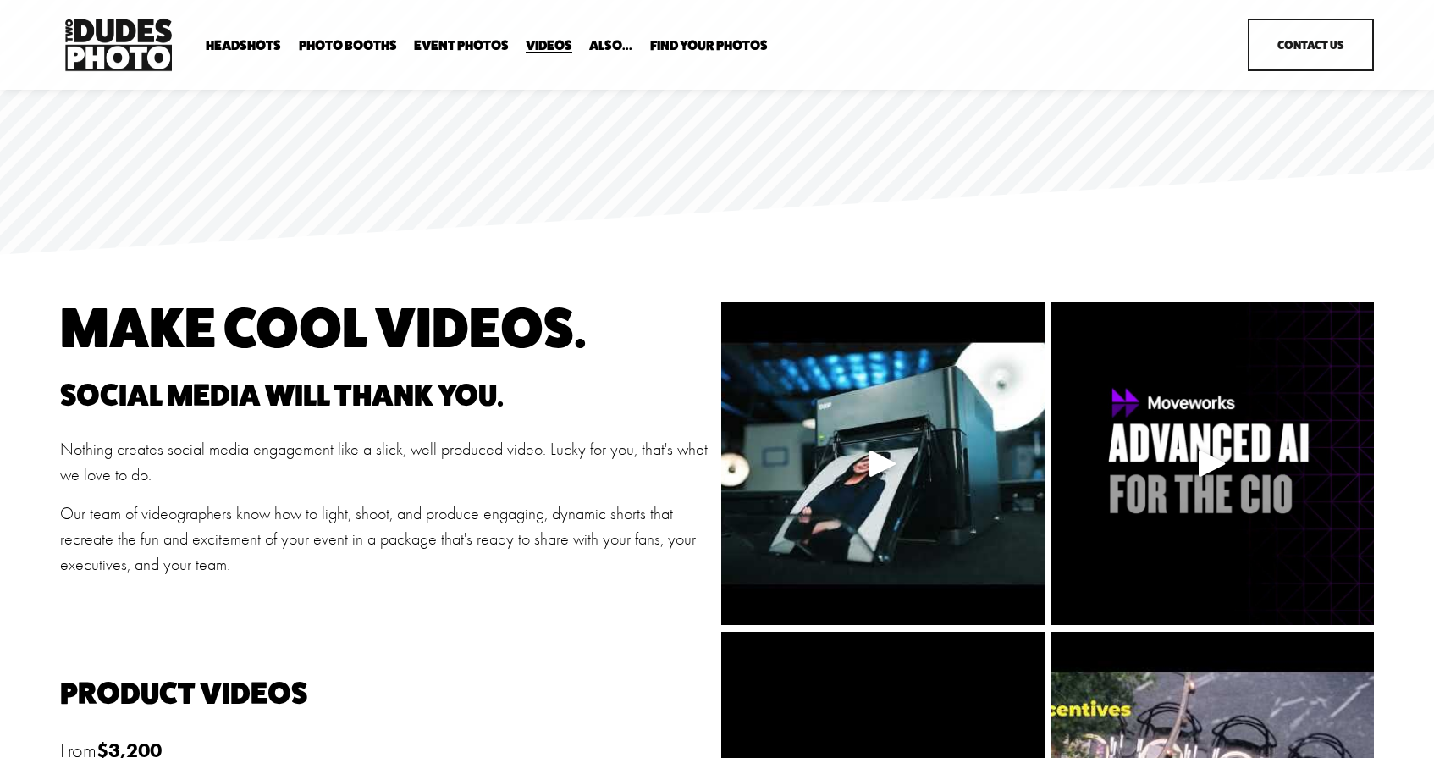
scroll to position [0, 0]
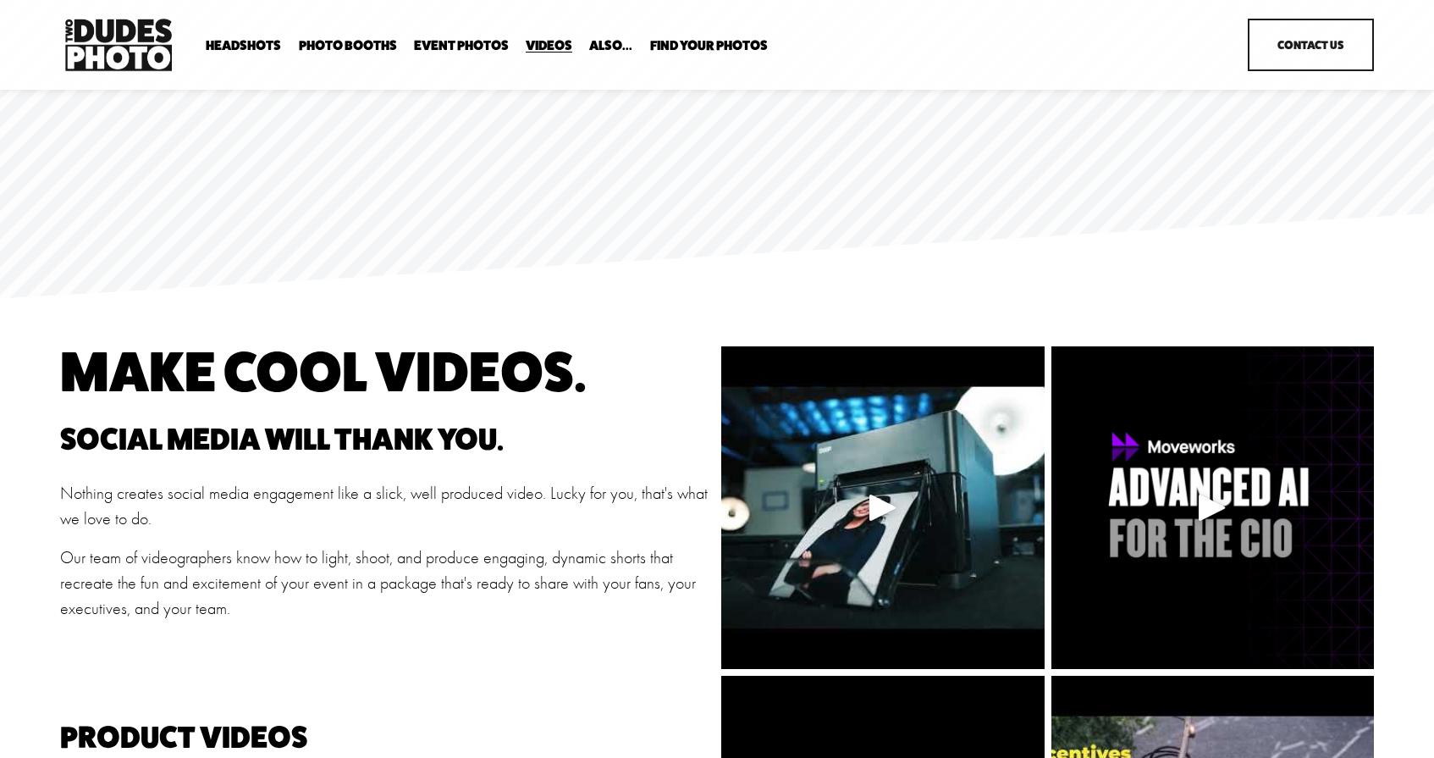
click at [0, 0] on span "Executive / VIP Portraits" at bounding box center [0, 0] width 0 height 0
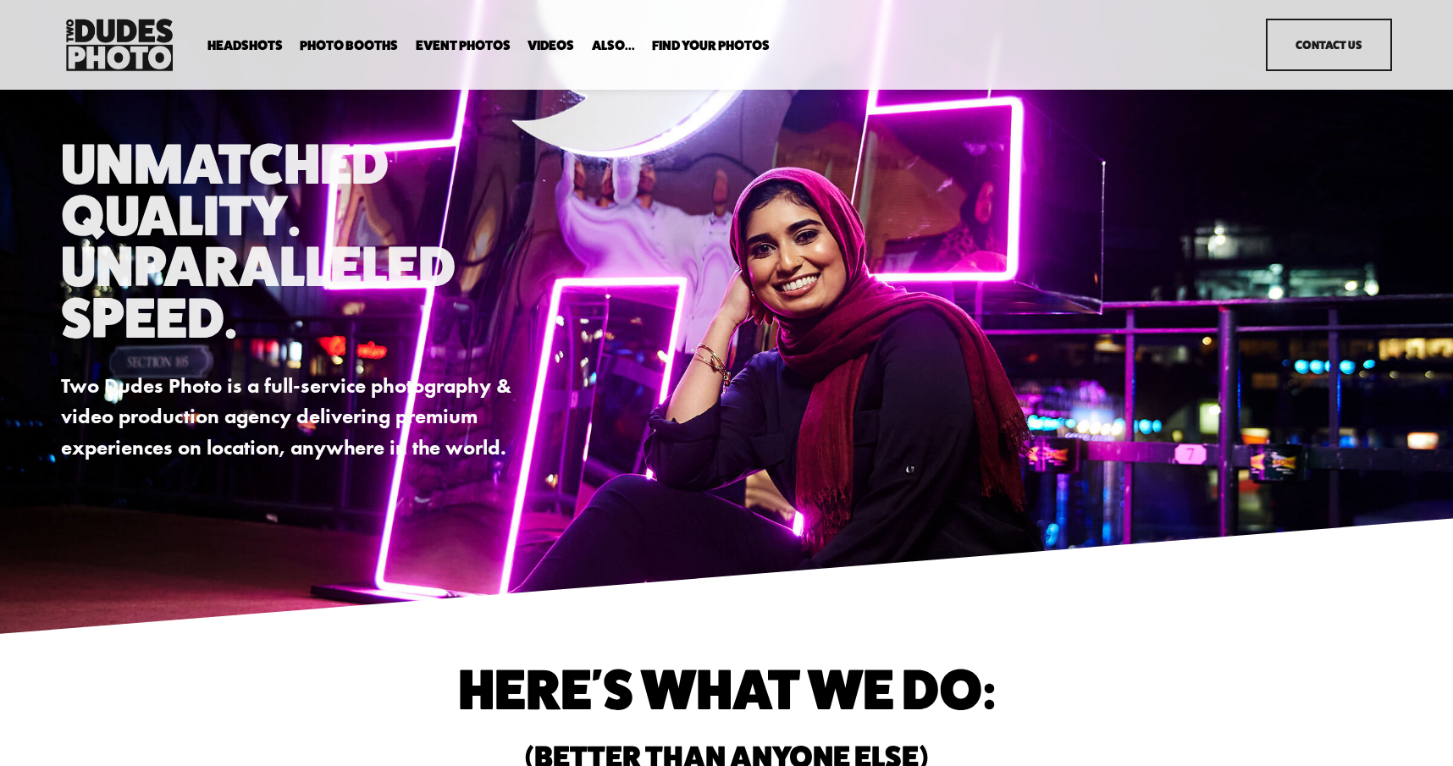
click at [0, 0] on link "Headshots" at bounding box center [0, 0] width 0 height 0
